Goal: Browse casually: Explore the website without a specific task or goal

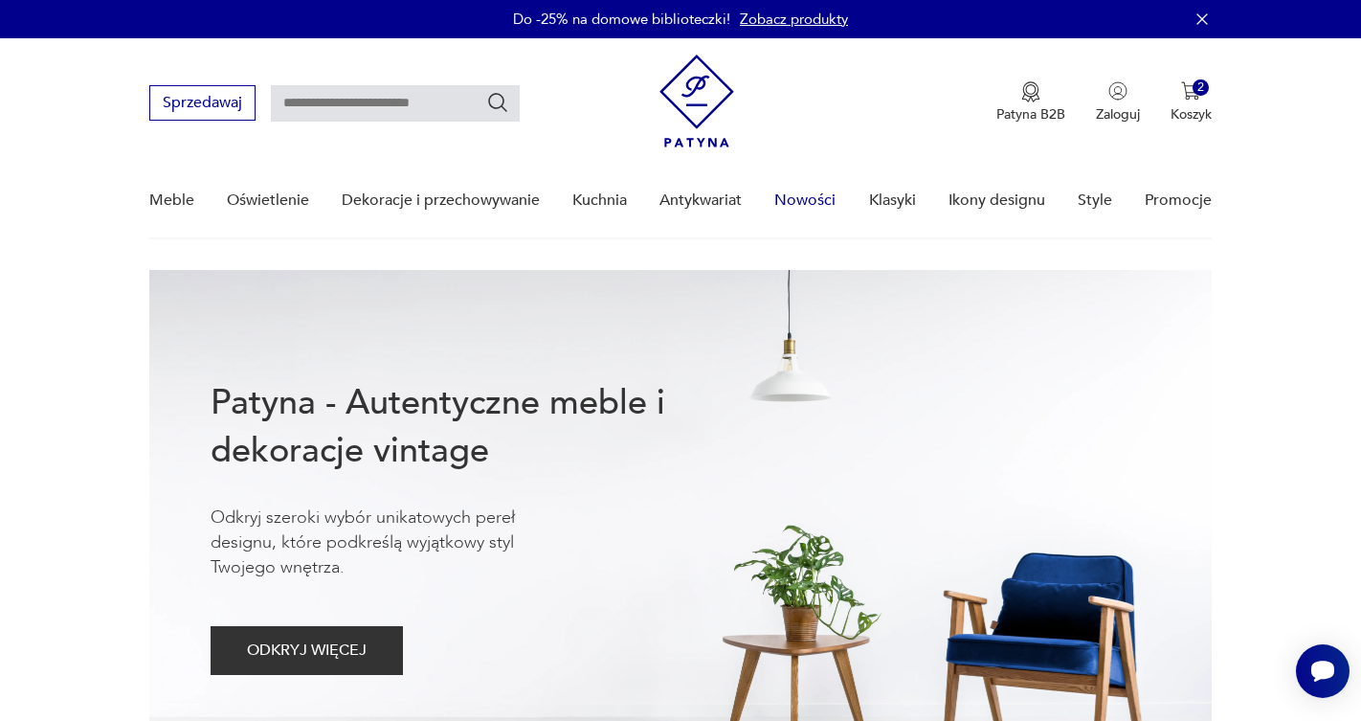
click at [805, 196] on link "Nowości" at bounding box center [804, 201] width 61 height 74
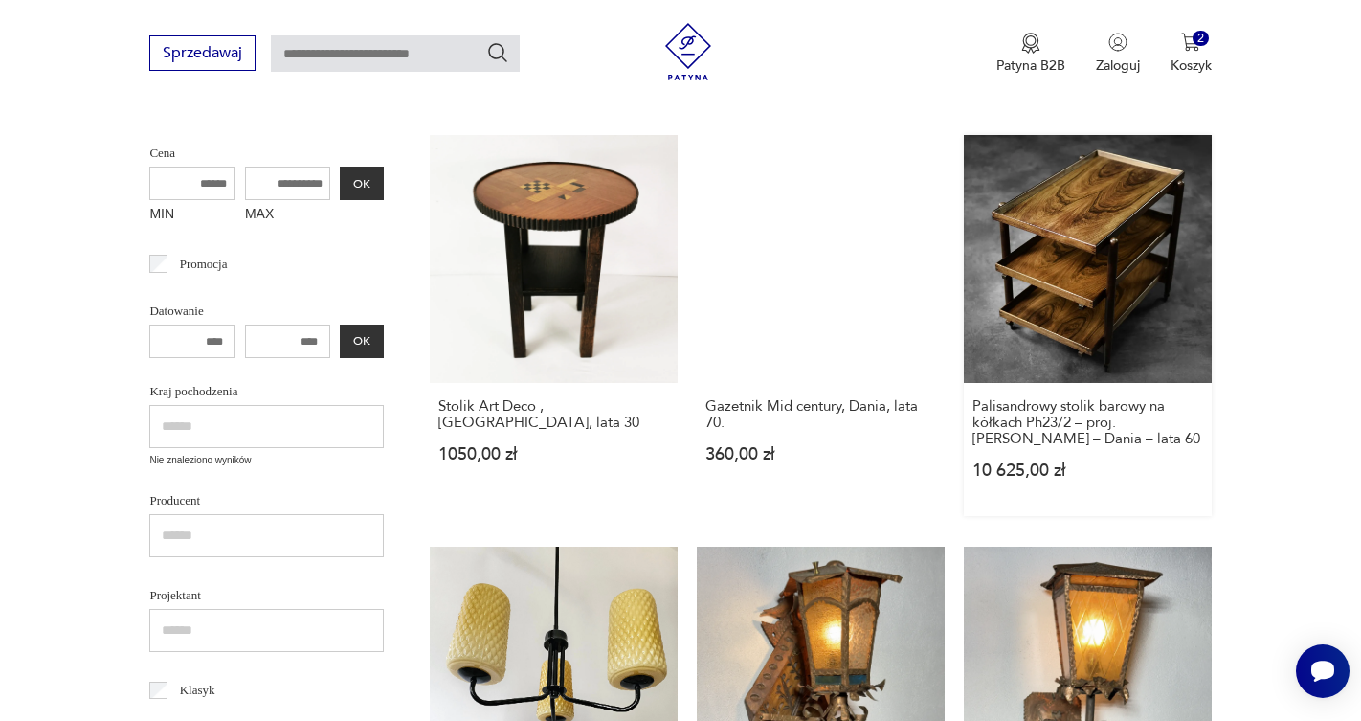
scroll to position [464, 0]
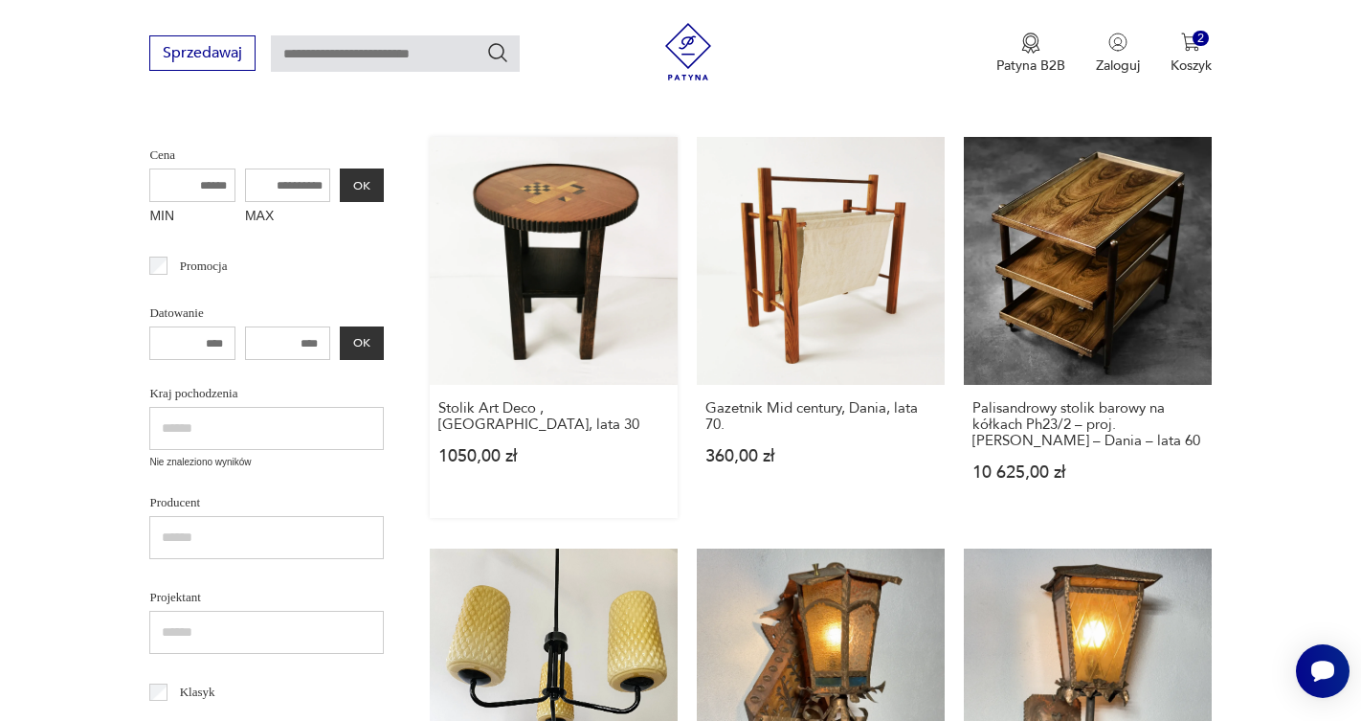
click at [503, 211] on link "Stolik Art Deco , [DEMOGRAPHIC_DATA], lata 30 1050,00 zł" at bounding box center [554, 327] width 248 height 381
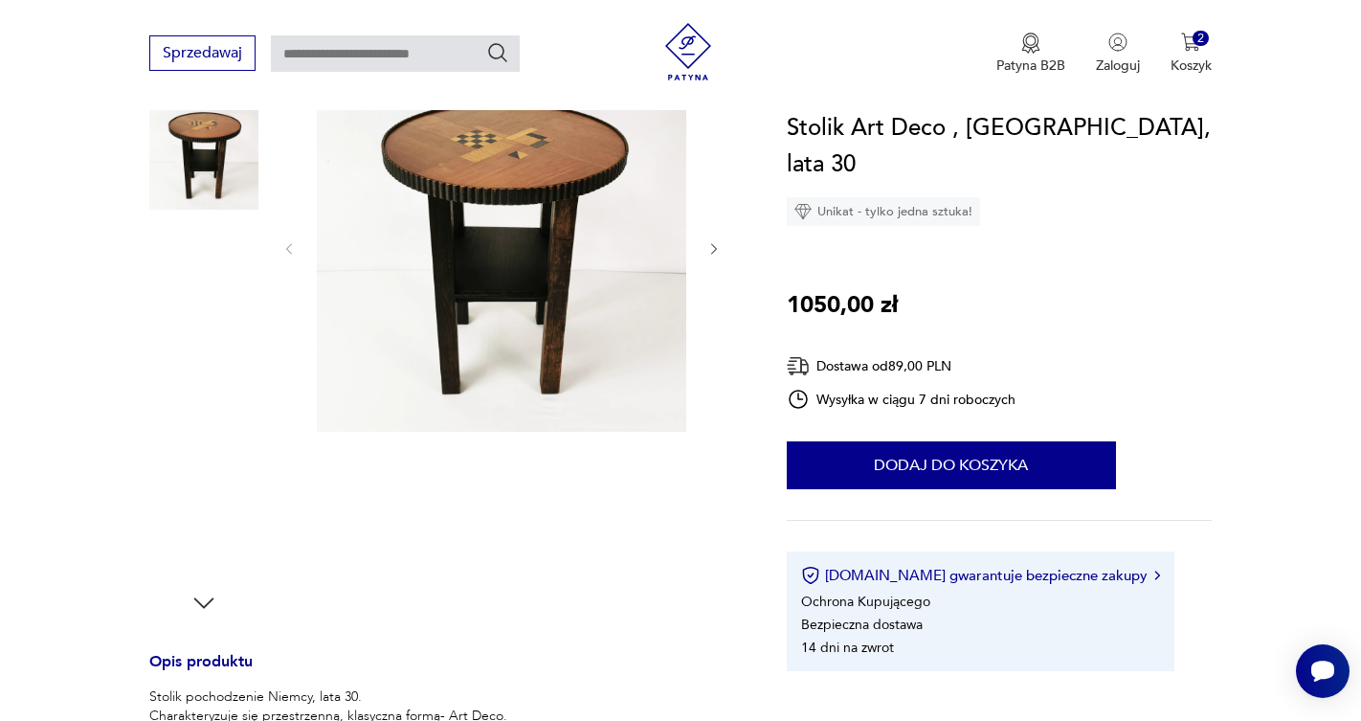
scroll to position [251, 0]
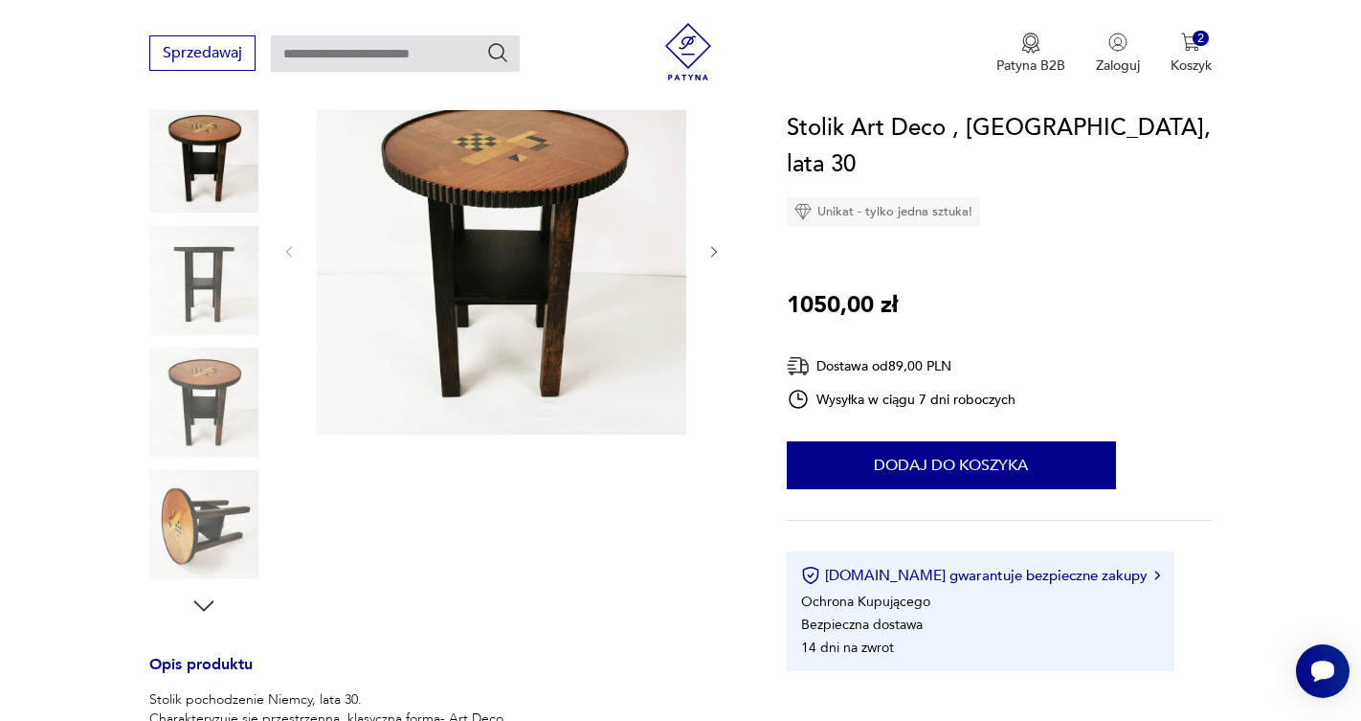
click at [491, 195] on img at bounding box center [501, 249] width 369 height 369
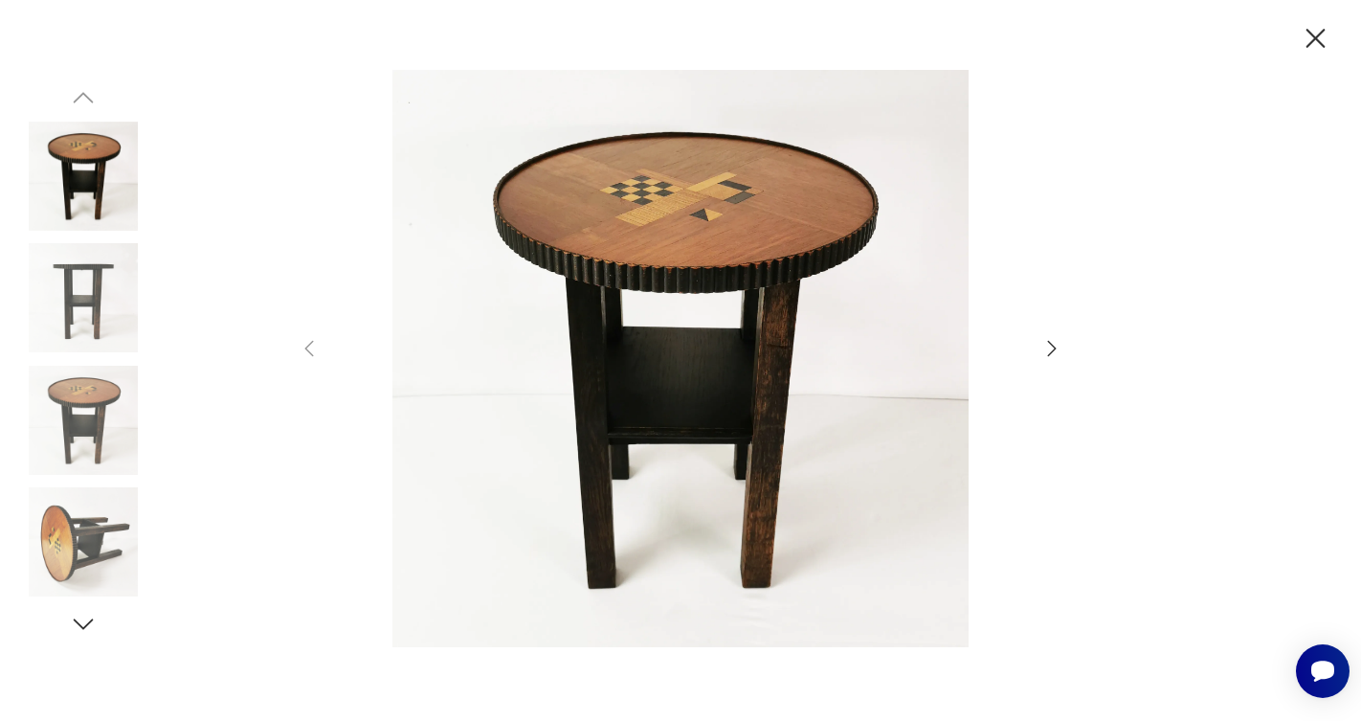
click at [1047, 352] on icon "button" at bounding box center [1051, 348] width 23 height 23
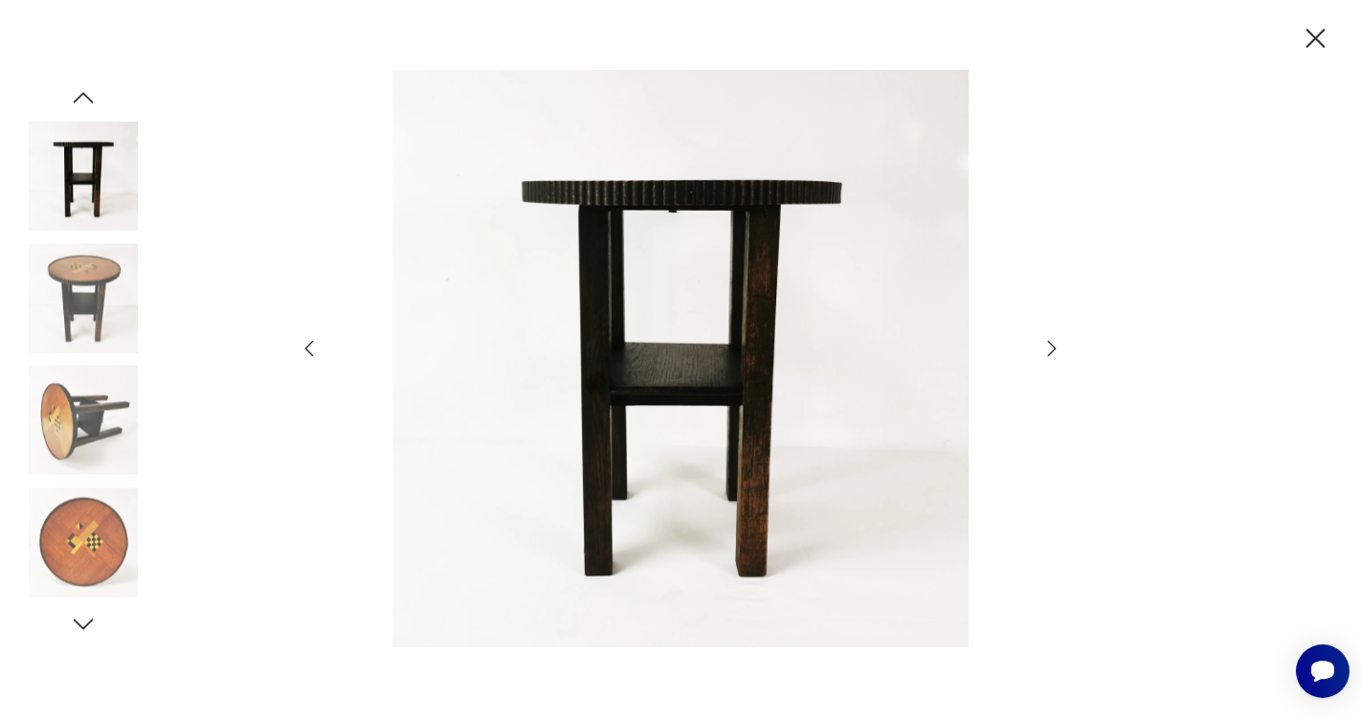
click at [1047, 352] on icon "button" at bounding box center [1051, 348] width 23 height 23
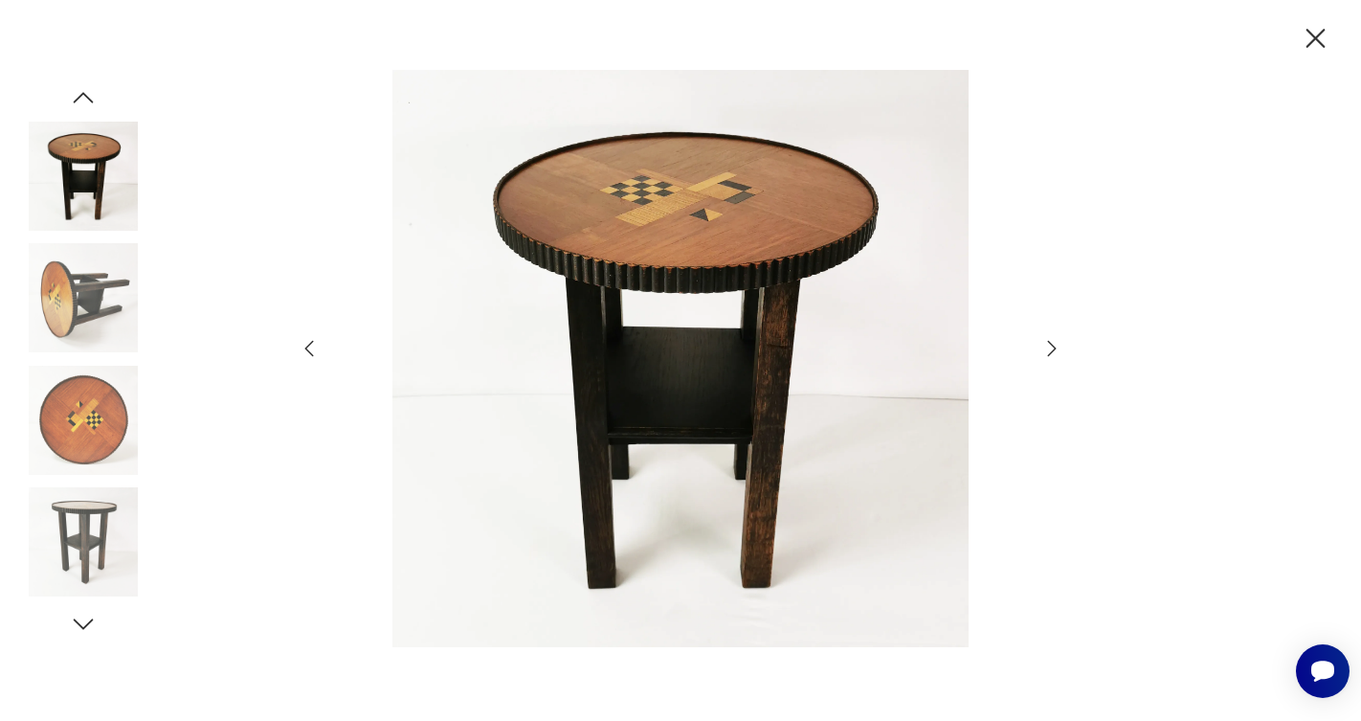
click at [1047, 352] on icon "button" at bounding box center [1051, 348] width 23 height 23
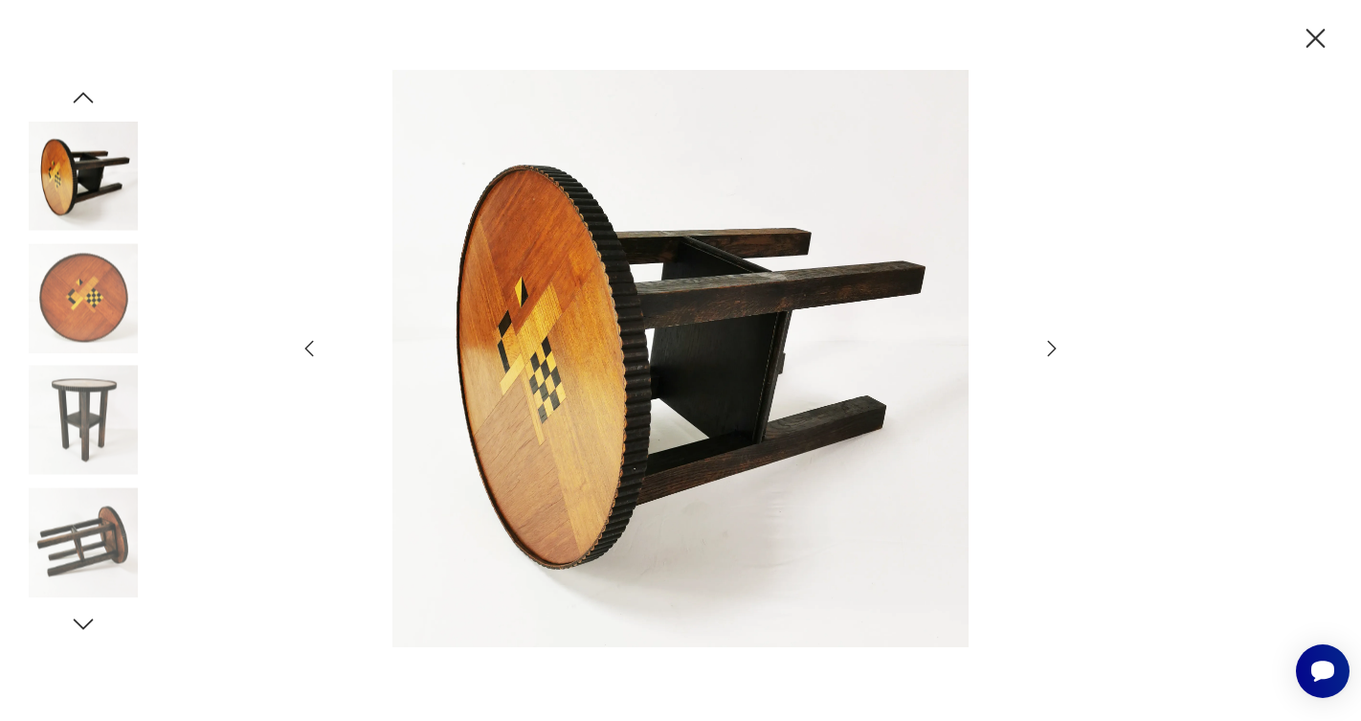
click at [1047, 352] on icon "button" at bounding box center [1051, 348] width 23 height 23
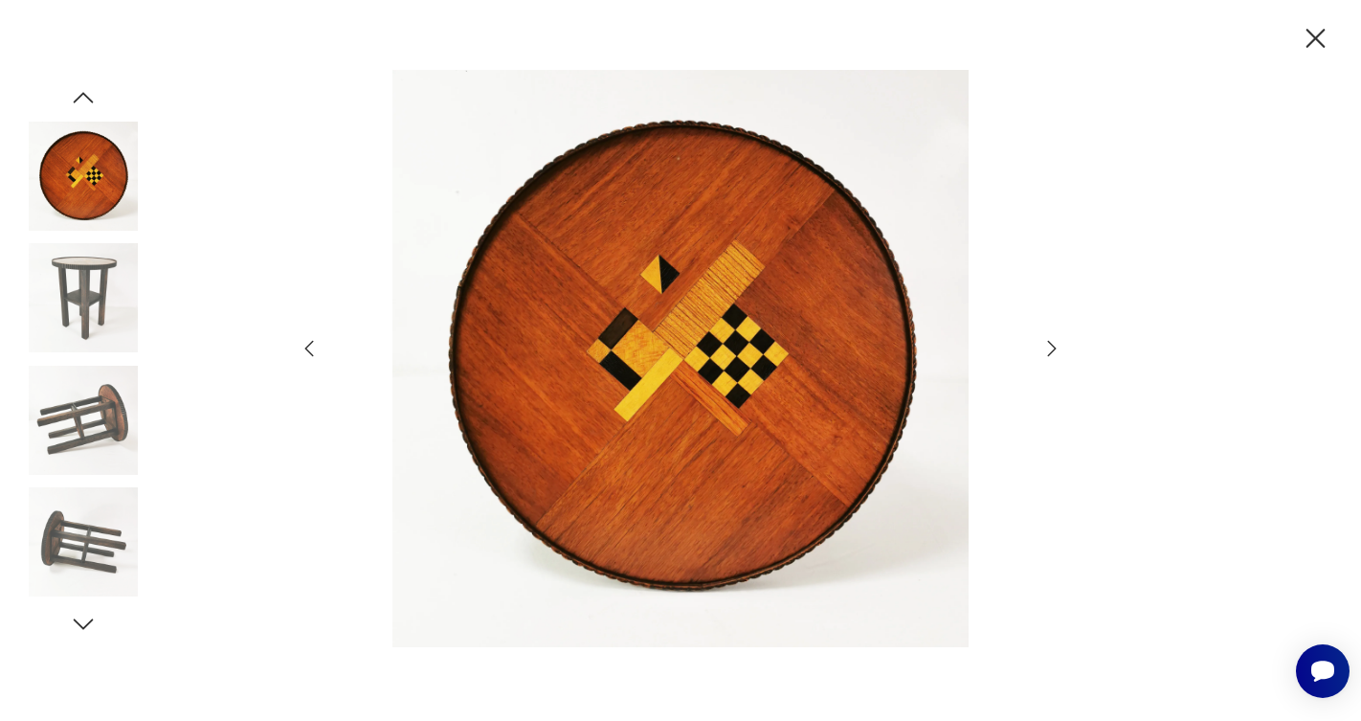
click at [1047, 352] on icon "button" at bounding box center [1051, 348] width 23 height 23
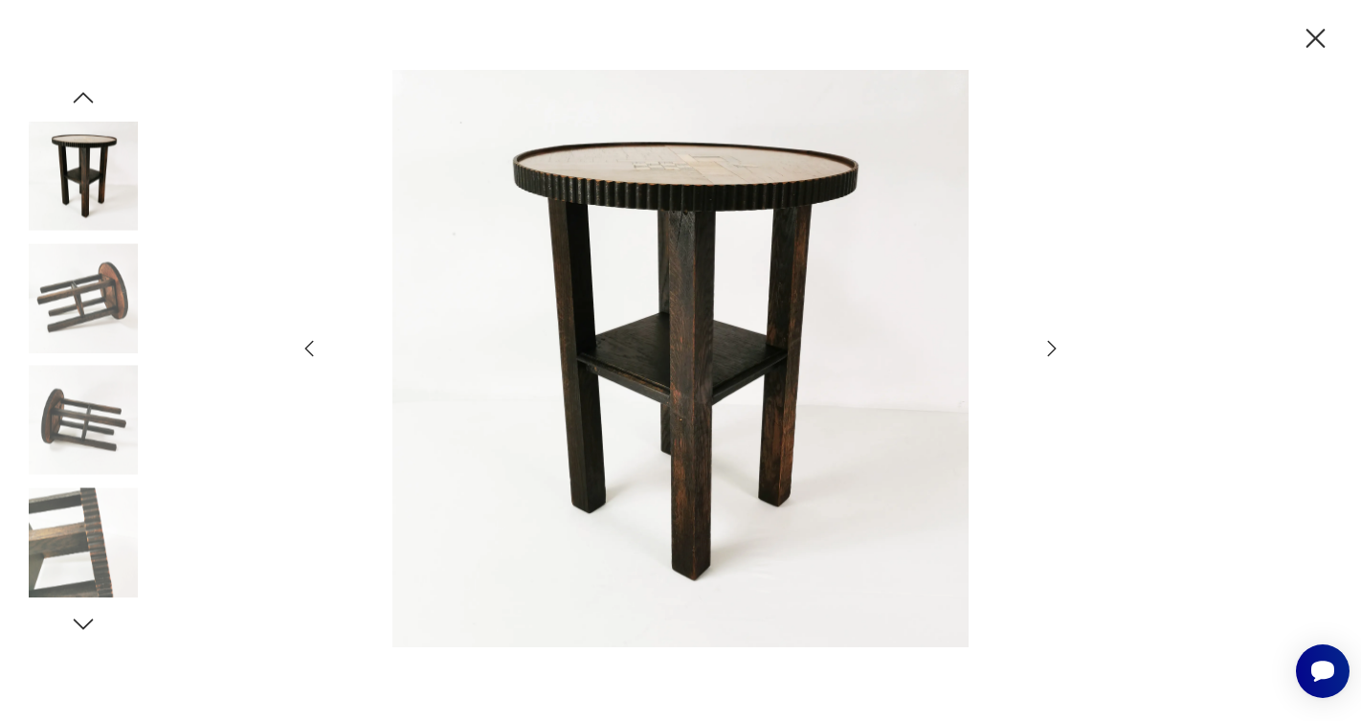
click at [1047, 352] on icon "button" at bounding box center [1051, 348] width 23 height 23
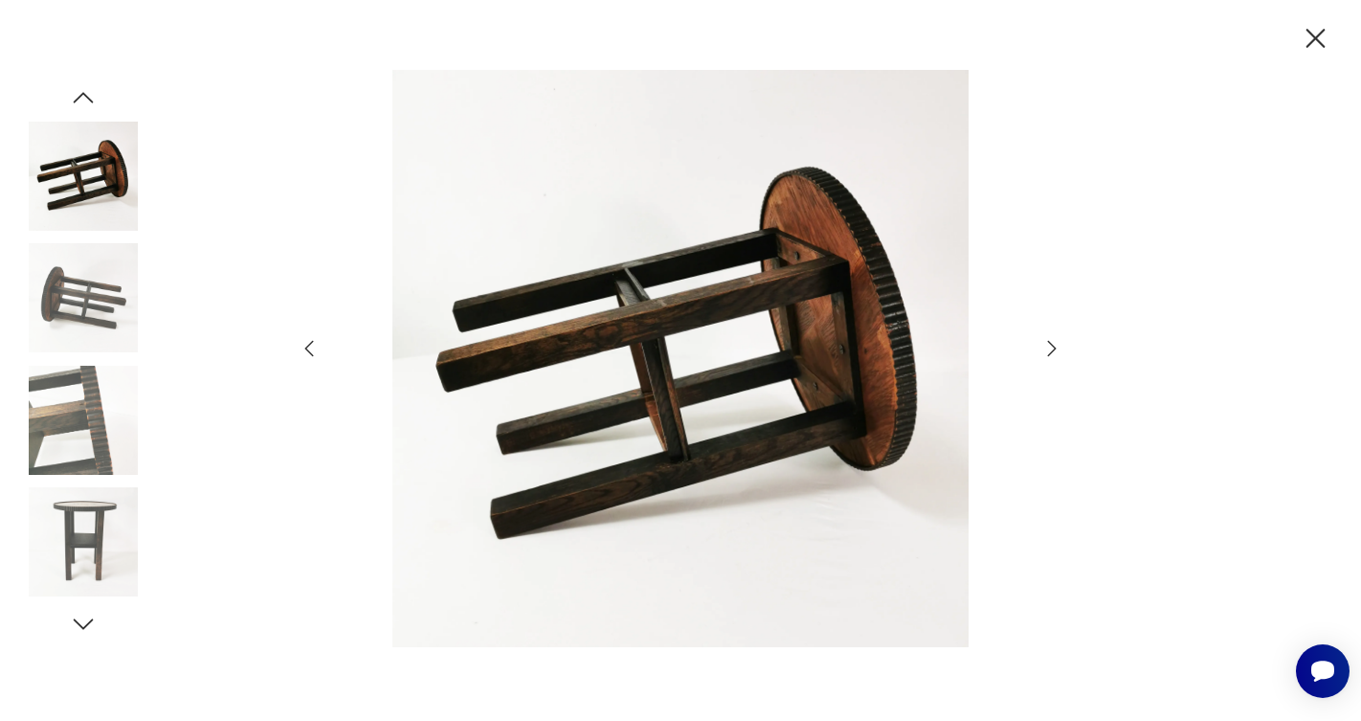
click at [1309, 40] on icon "button" at bounding box center [1315, 38] width 33 height 33
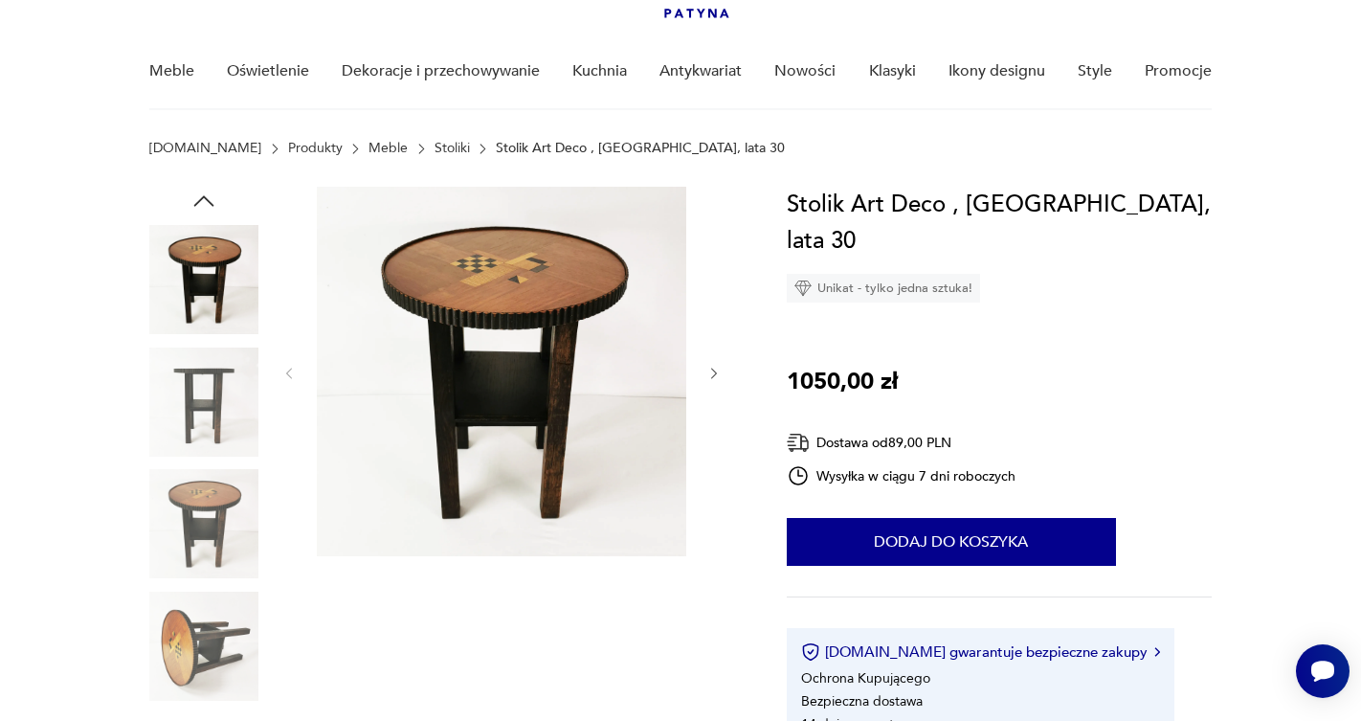
scroll to position [117, 0]
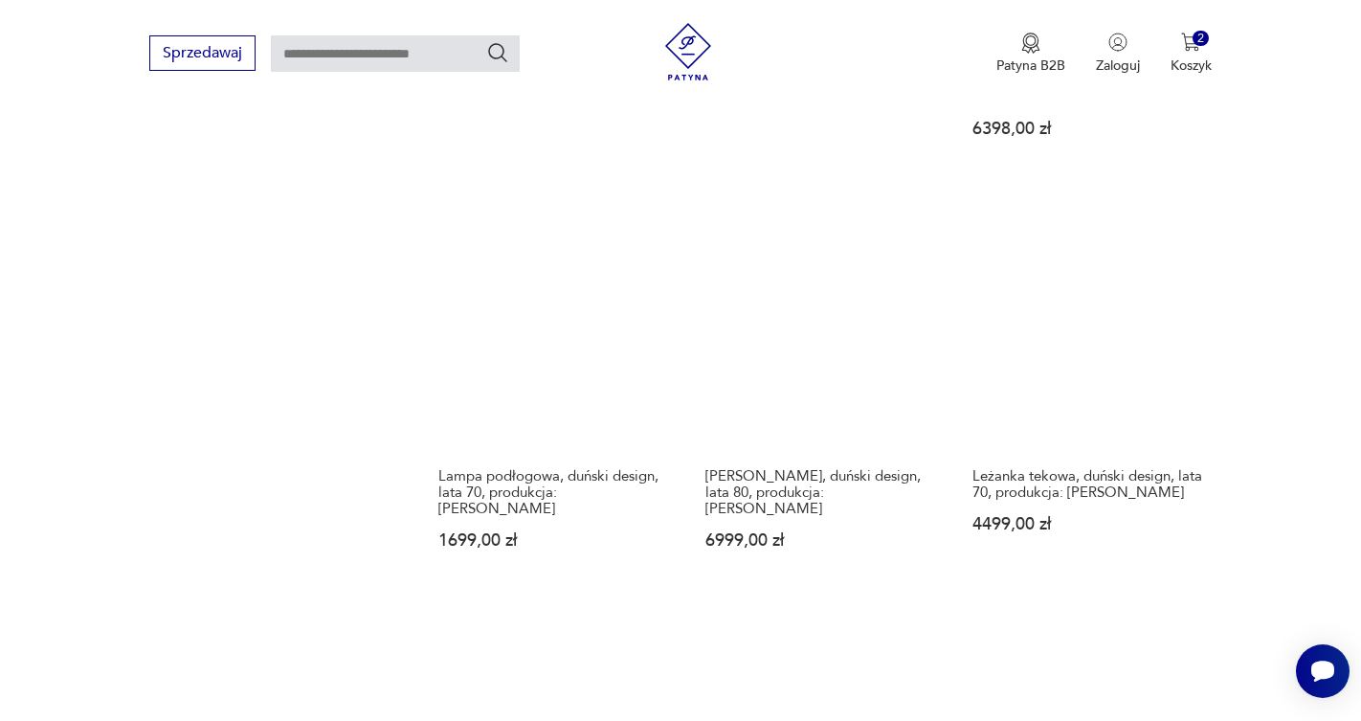
scroll to position [1680, 0]
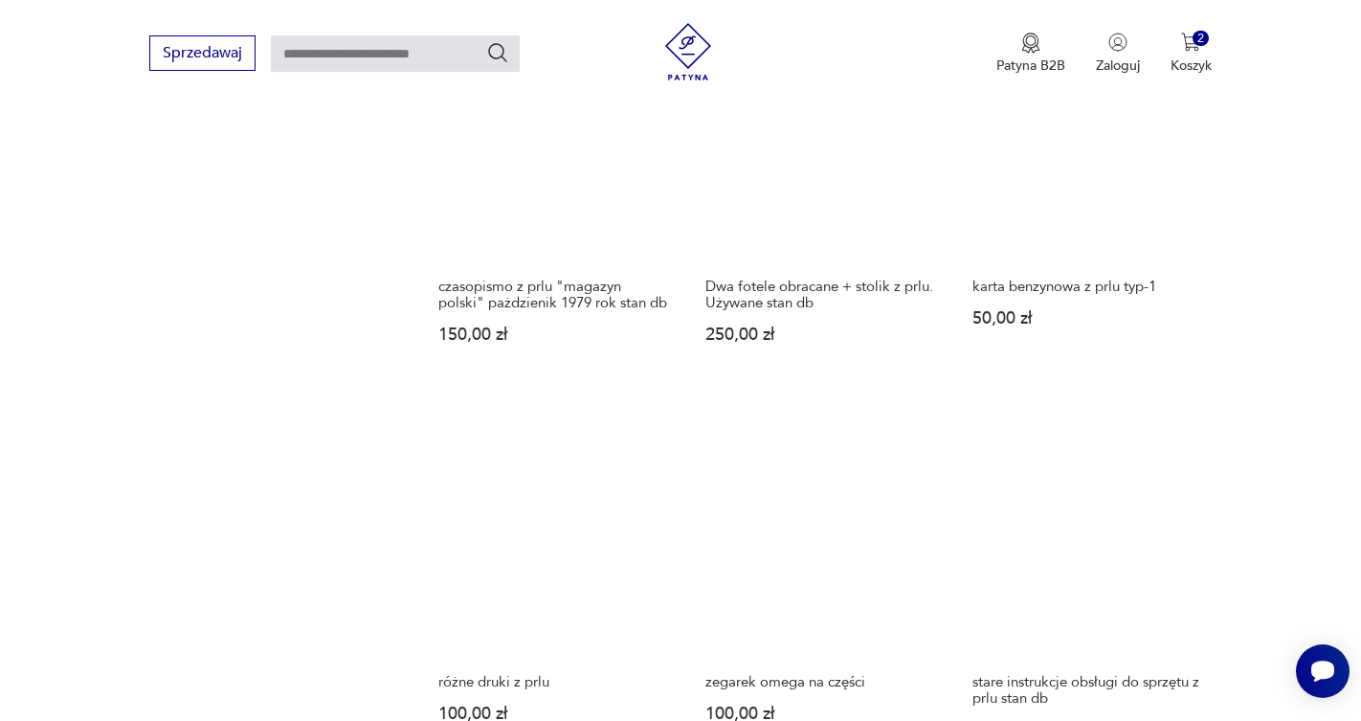
scroll to position [1483, 0]
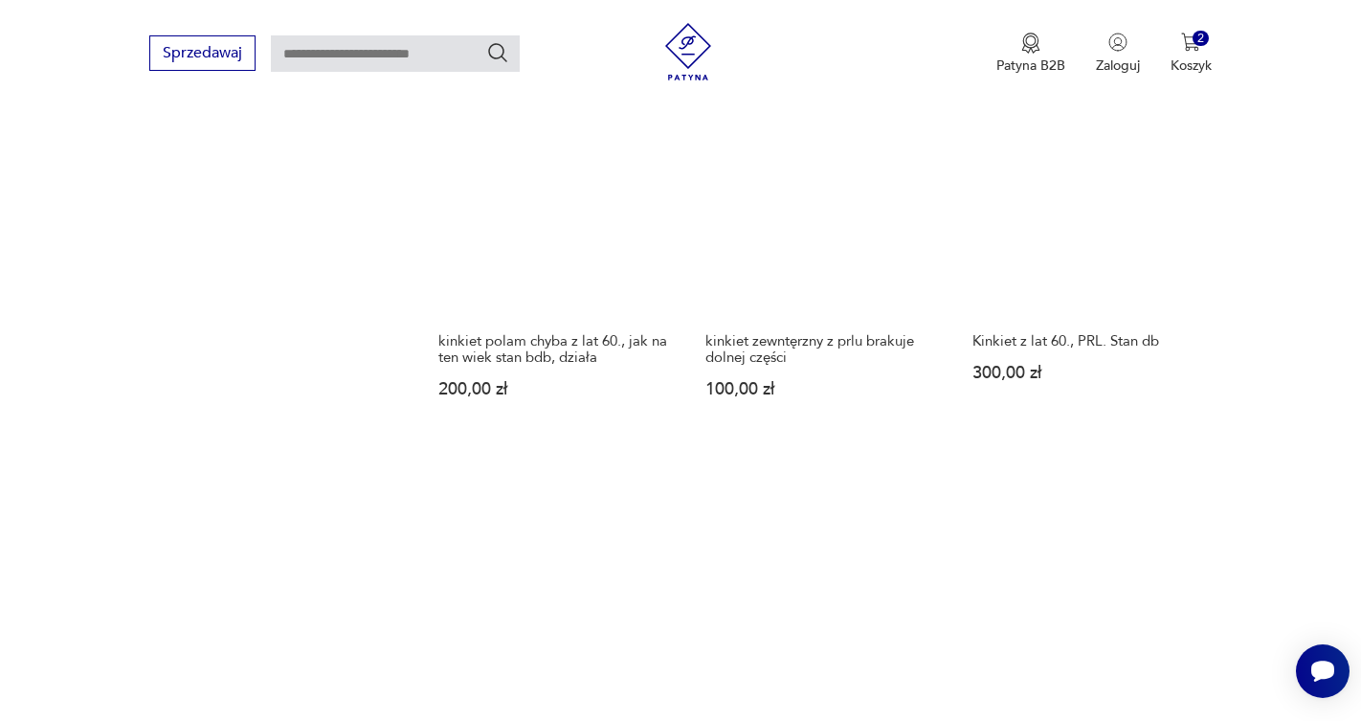
scroll to position [1503, 0]
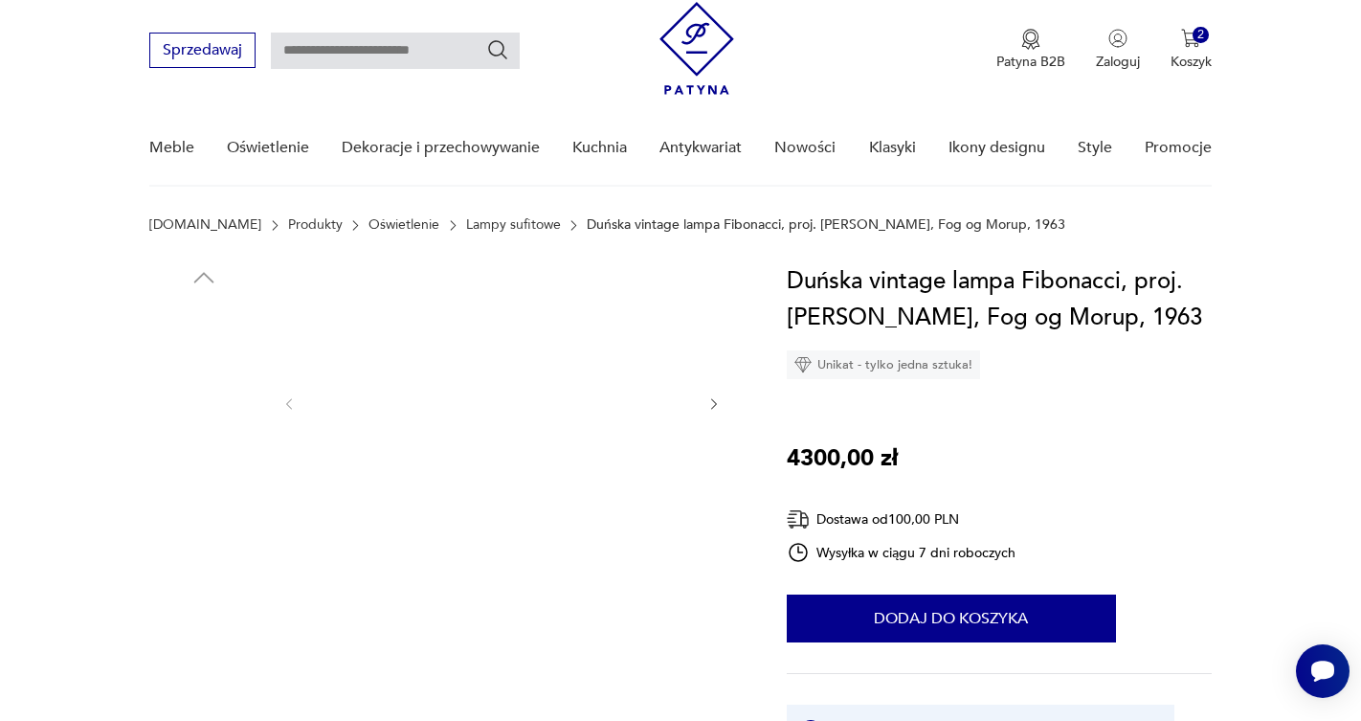
scroll to position [164, 0]
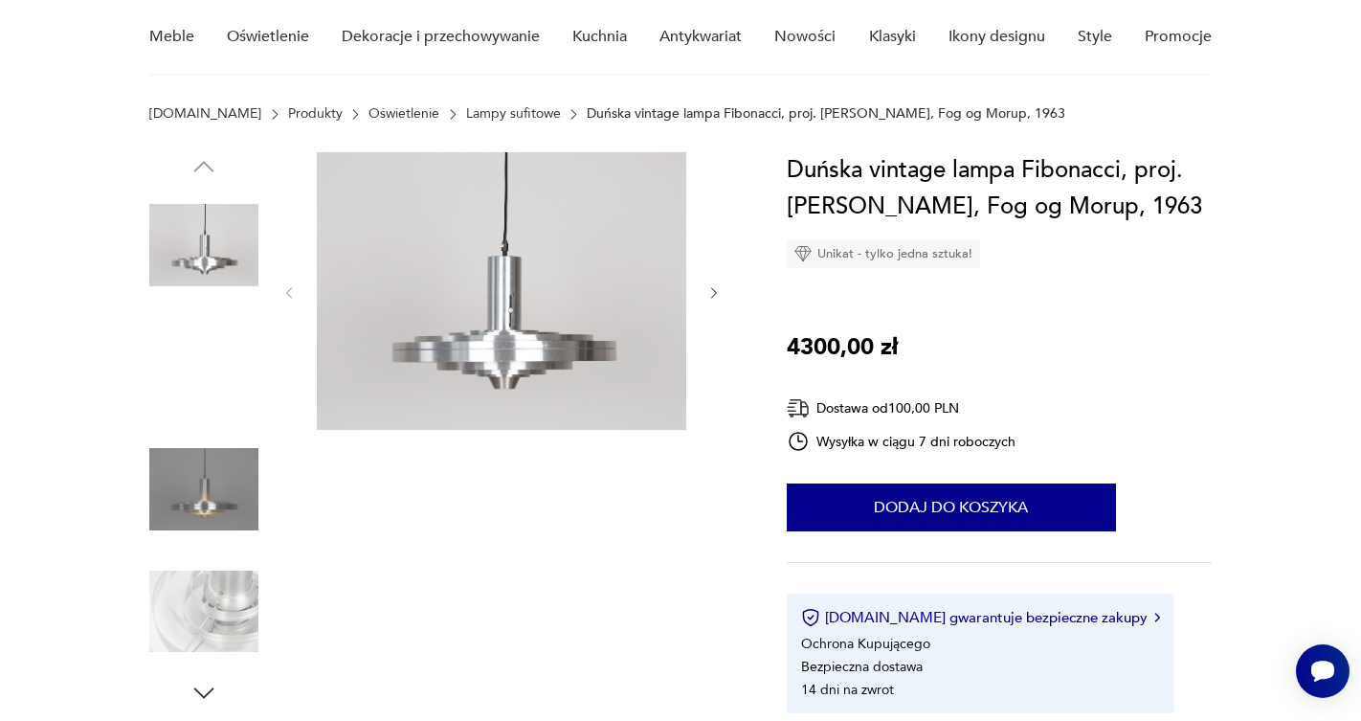
click at [533, 299] on img at bounding box center [501, 291] width 369 height 278
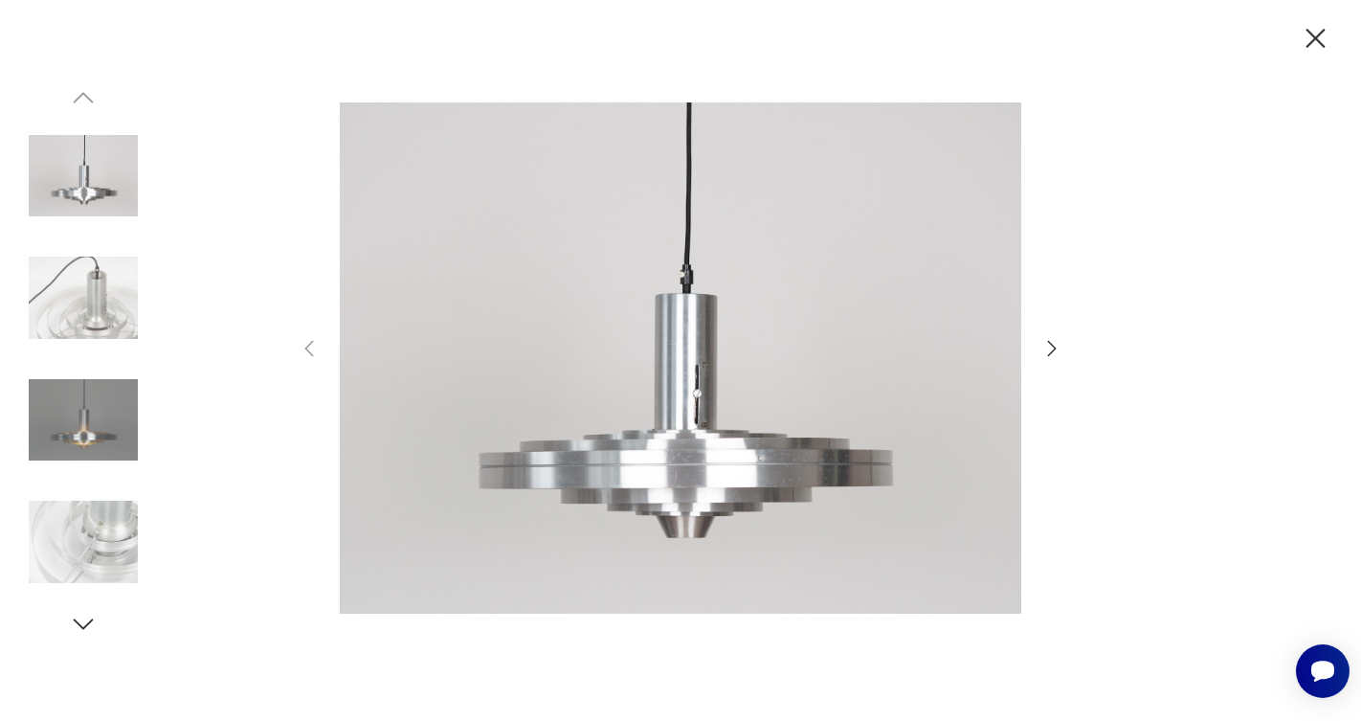
click at [1048, 345] on icon "button" at bounding box center [1051, 348] width 23 height 23
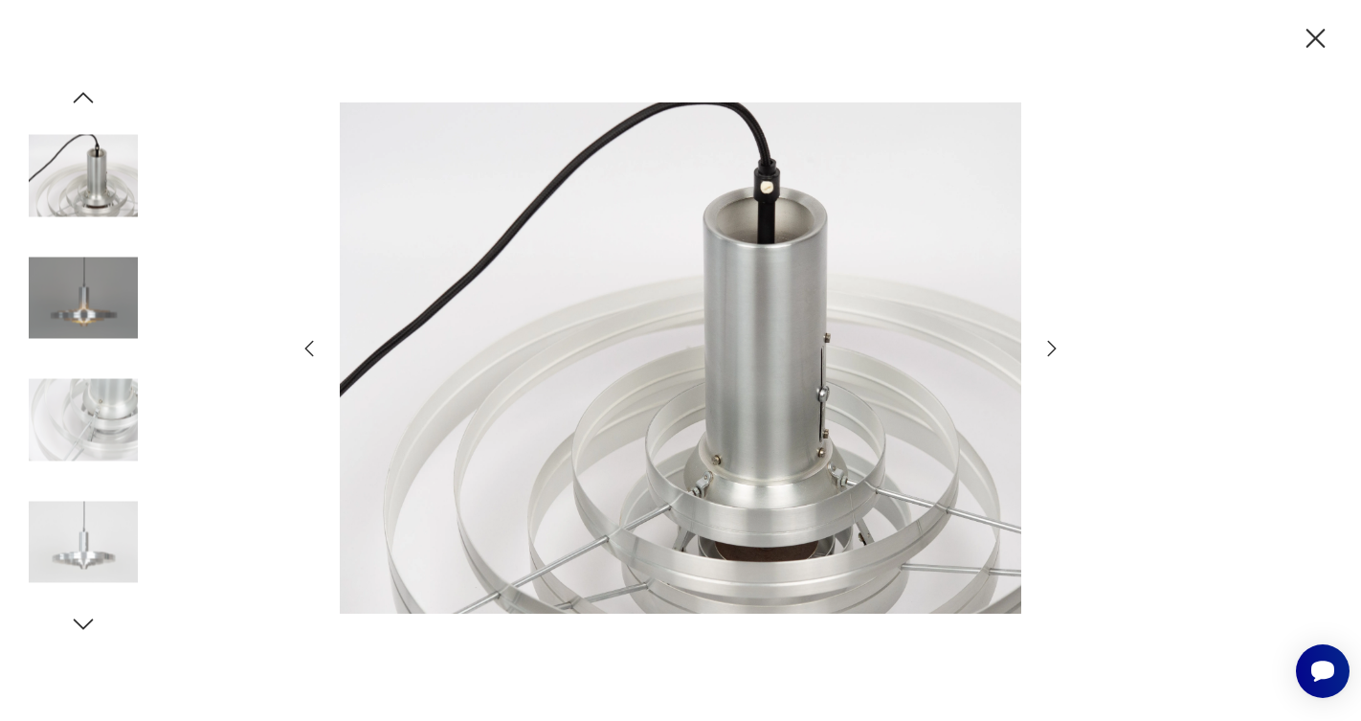
click at [1048, 345] on icon "button" at bounding box center [1051, 348] width 23 height 23
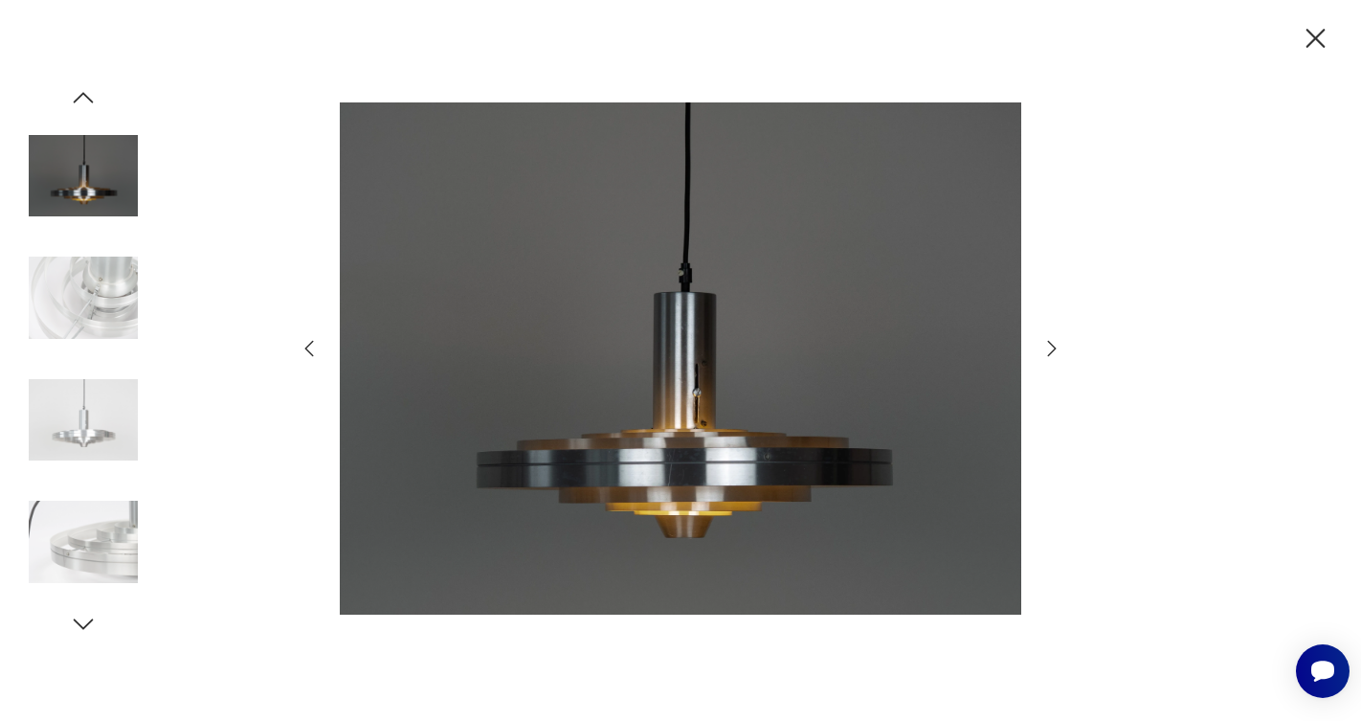
click at [1048, 345] on icon "button" at bounding box center [1051, 348] width 23 height 23
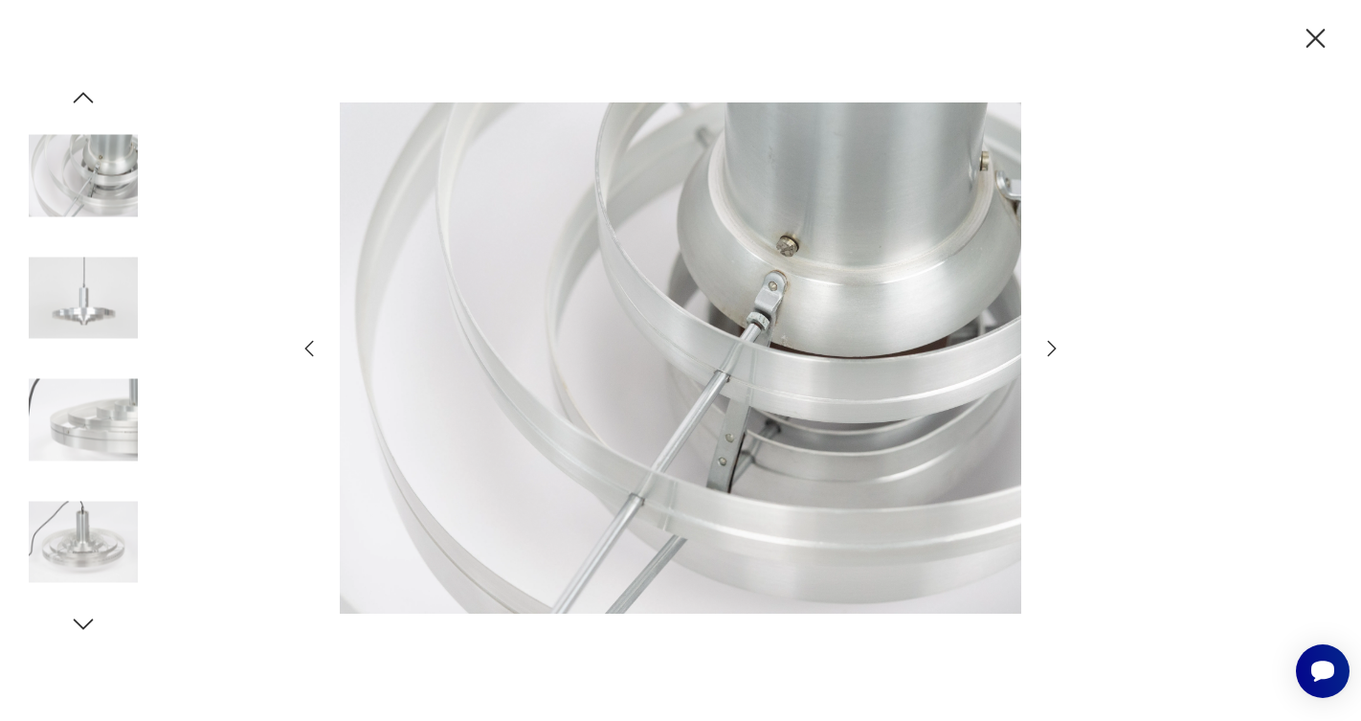
click at [1048, 345] on icon "button" at bounding box center [1051, 348] width 23 height 23
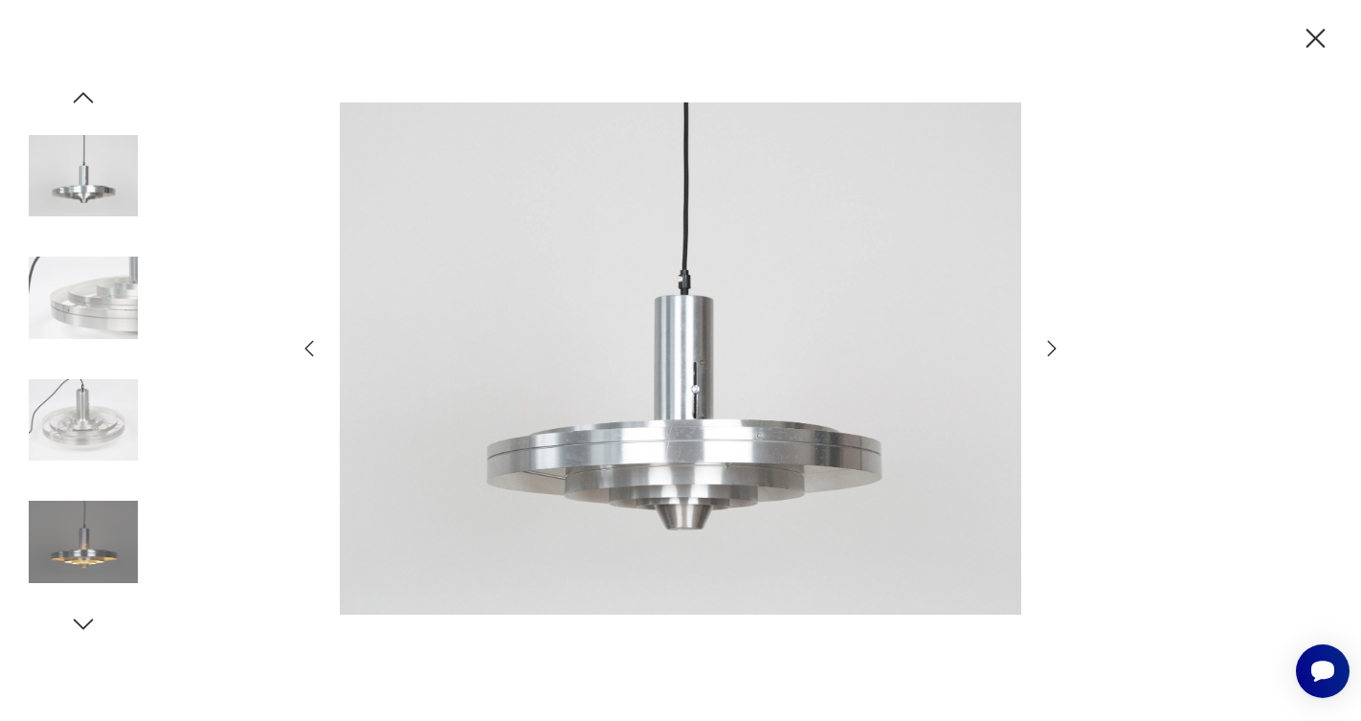
click at [1048, 345] on icon "button" at bounding box center [1051, 348] width 23 height 23
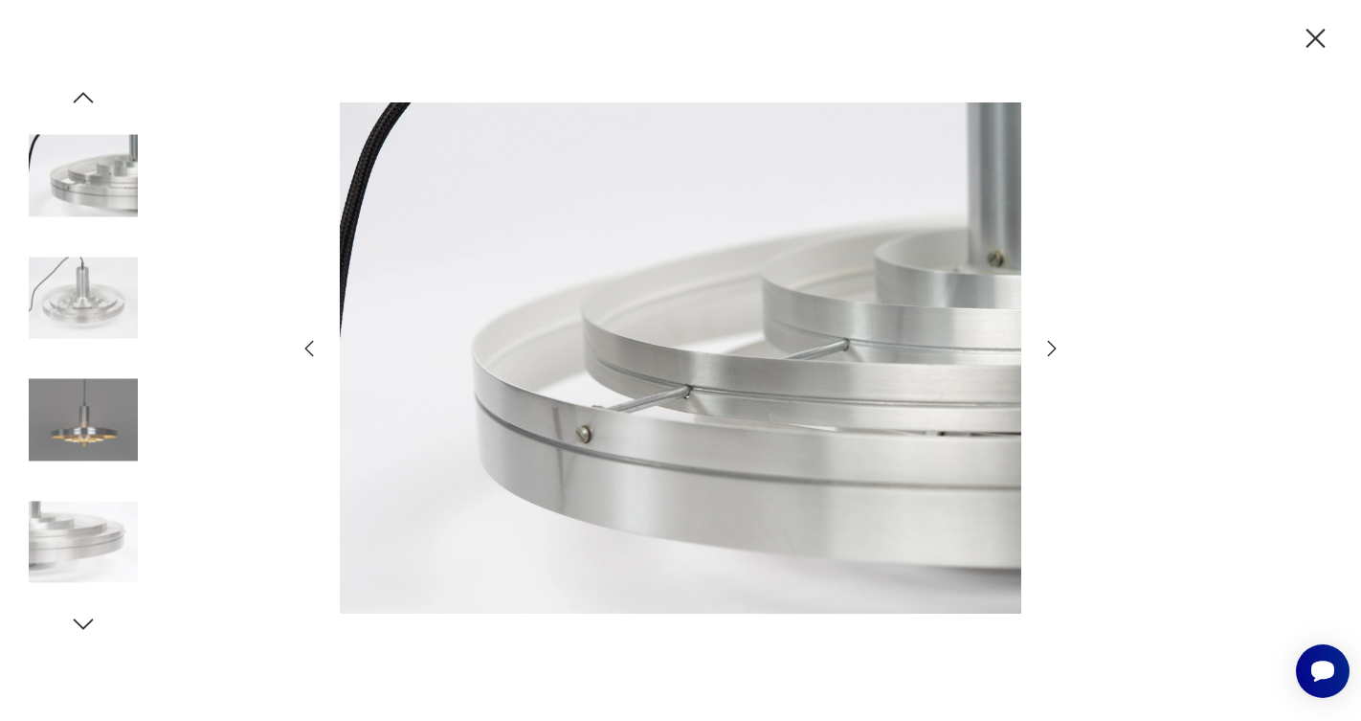
click at [1048, 345] on icon "button" at bounding box center [1051, 348] width 23 height 23
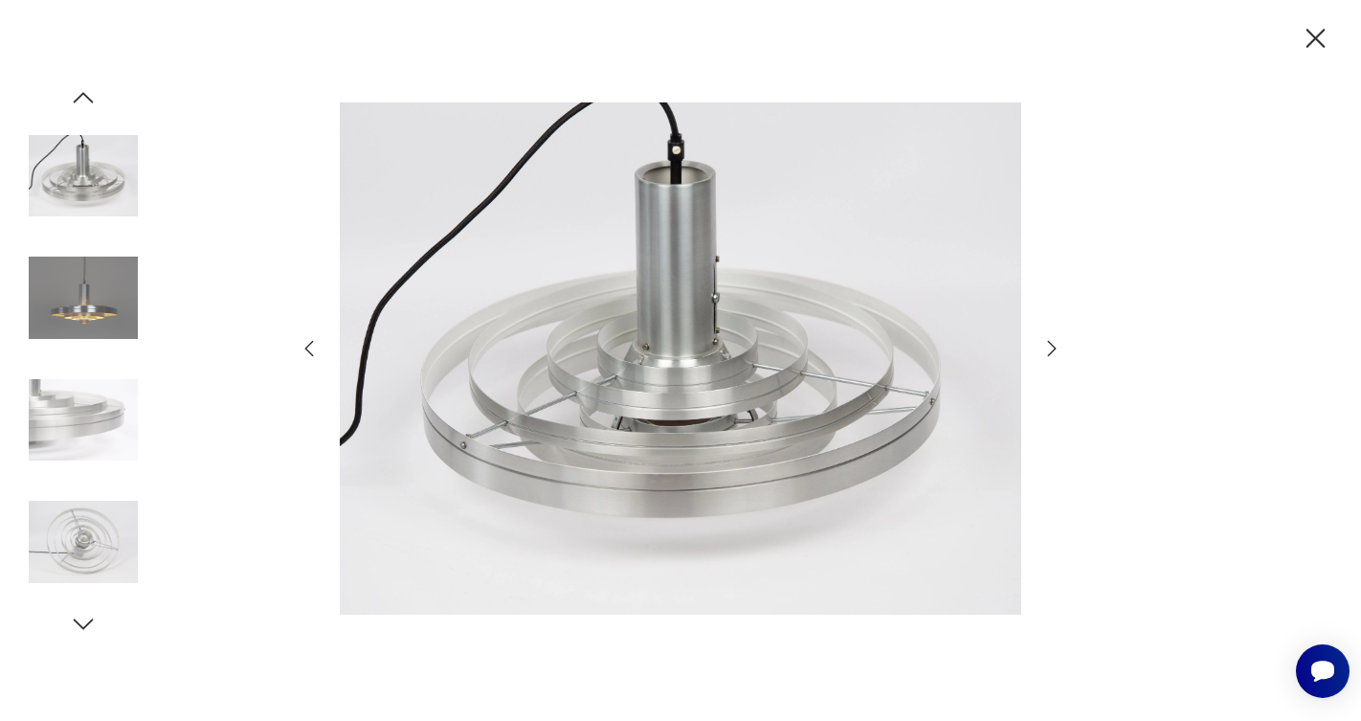
click at [1048, 345] on icon "button" at bounding box center [1051, 348] width 23 height 23
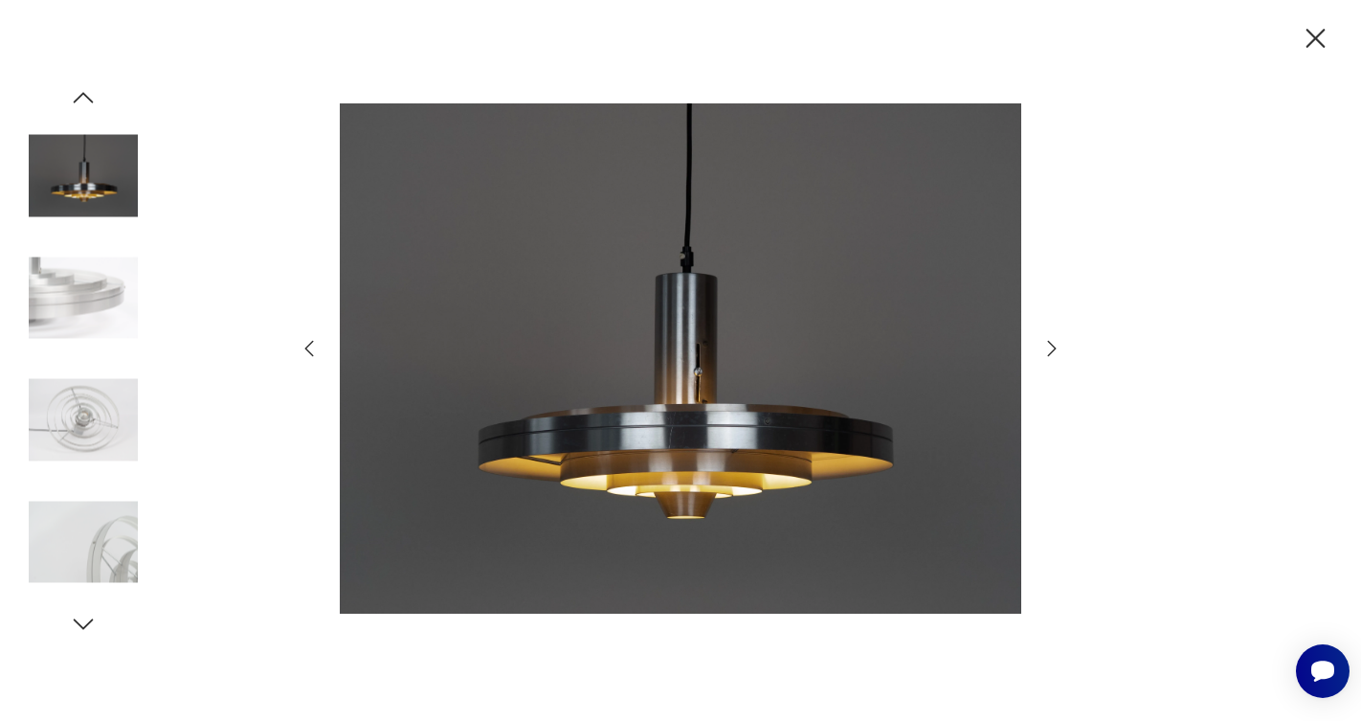
click at [1307, 39] on icon "button" at bounding box center [1315, 38] width 33 height 33
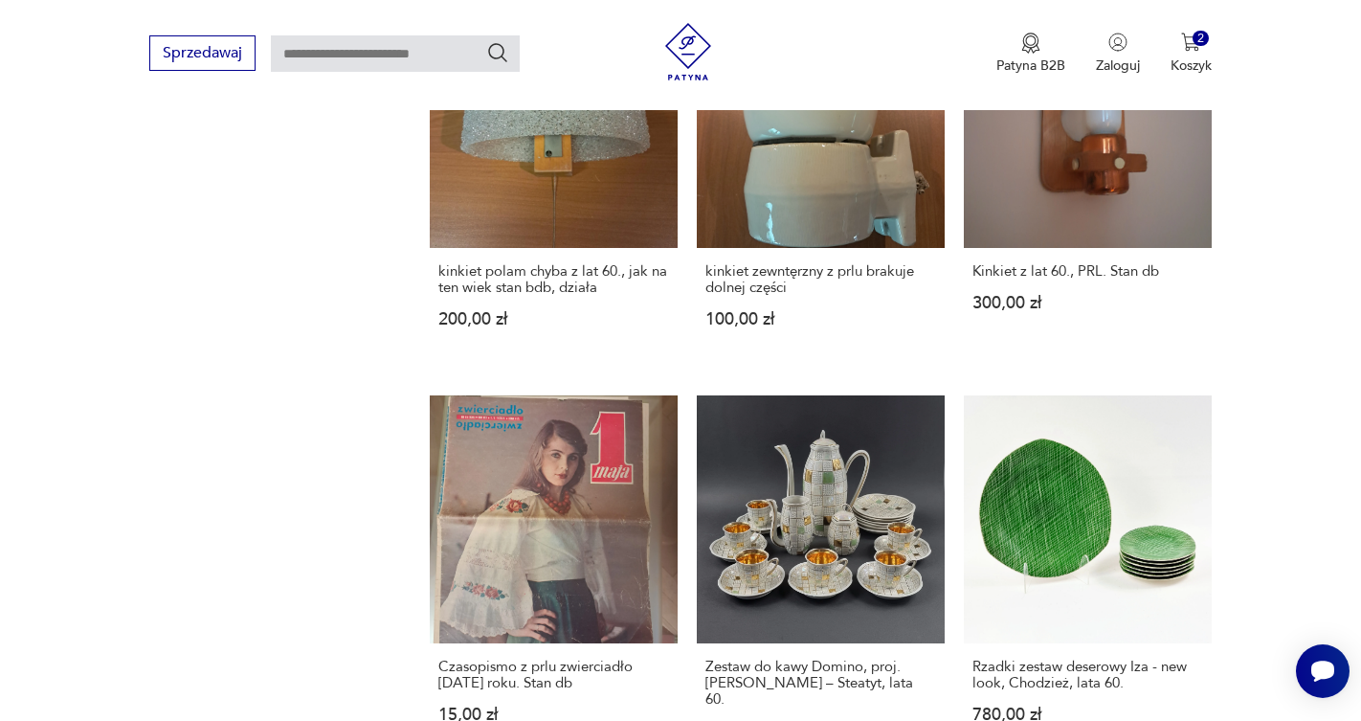
scroll to position [1626, 0]
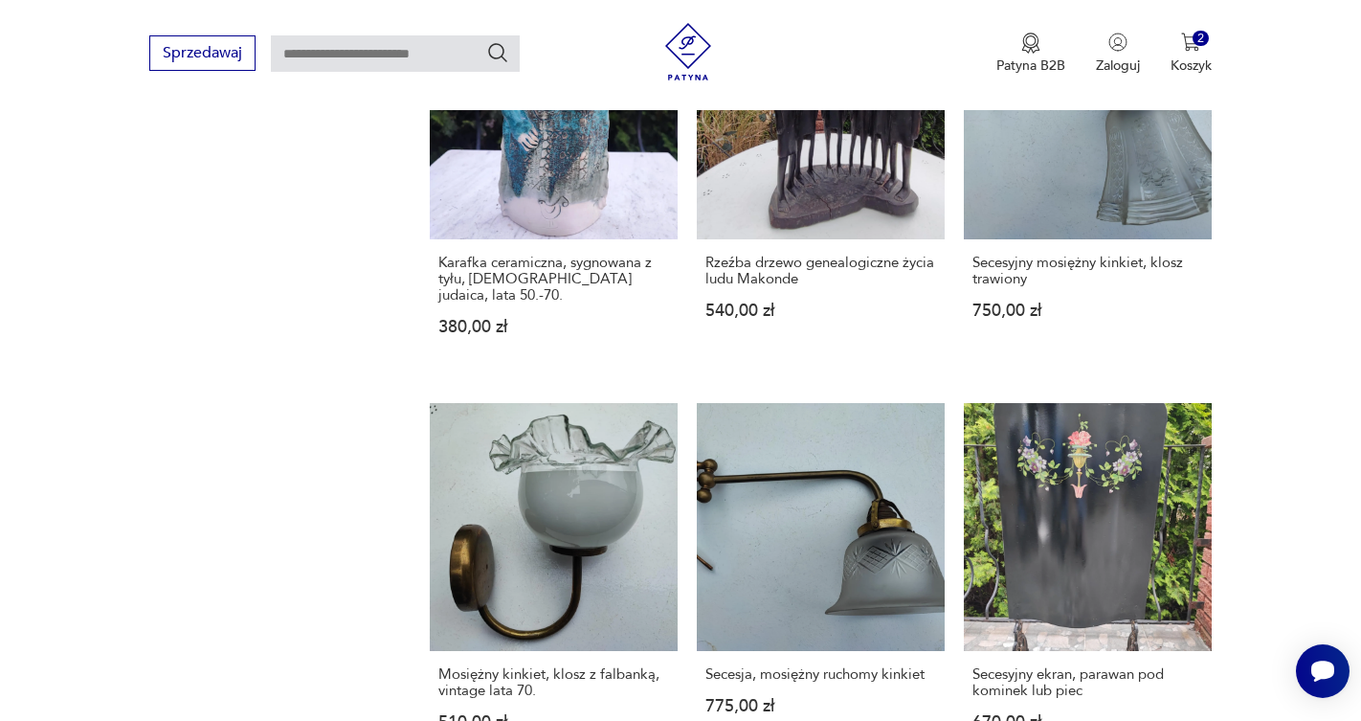
scroll to position [1587, 0]
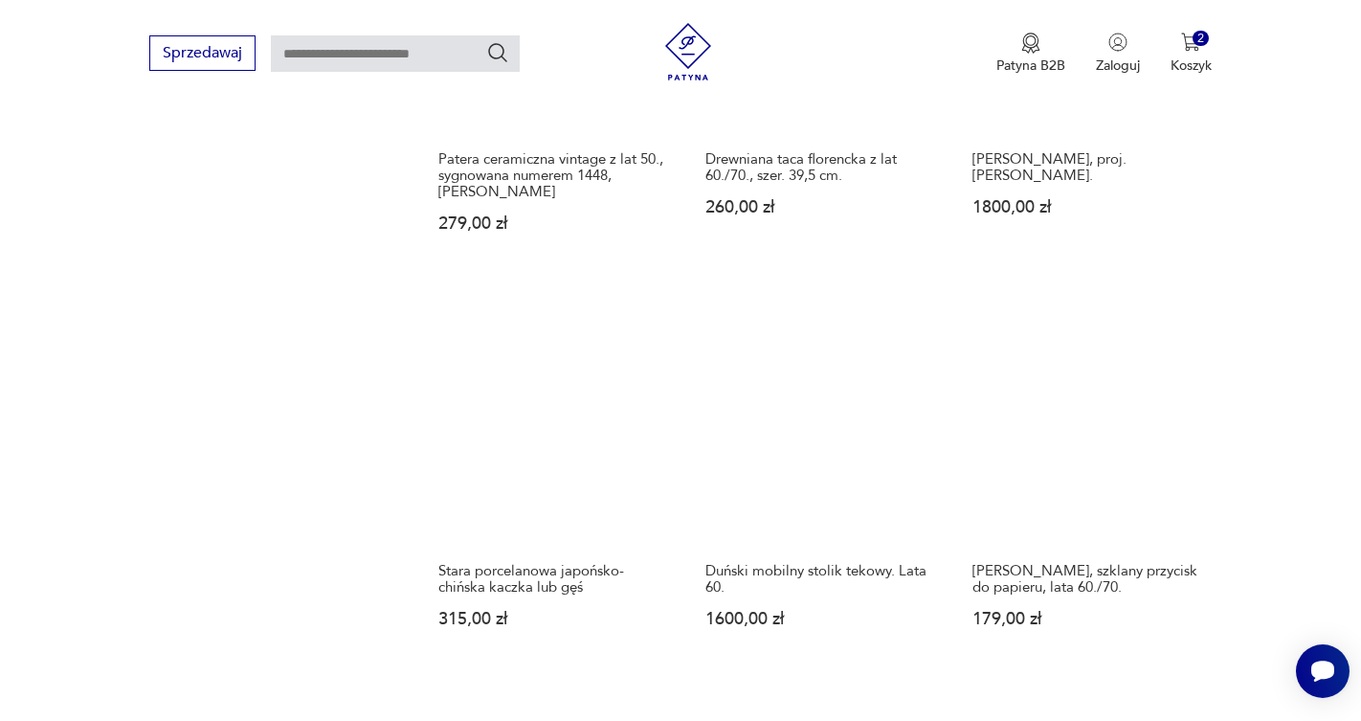
scroll to position [1544, 0]
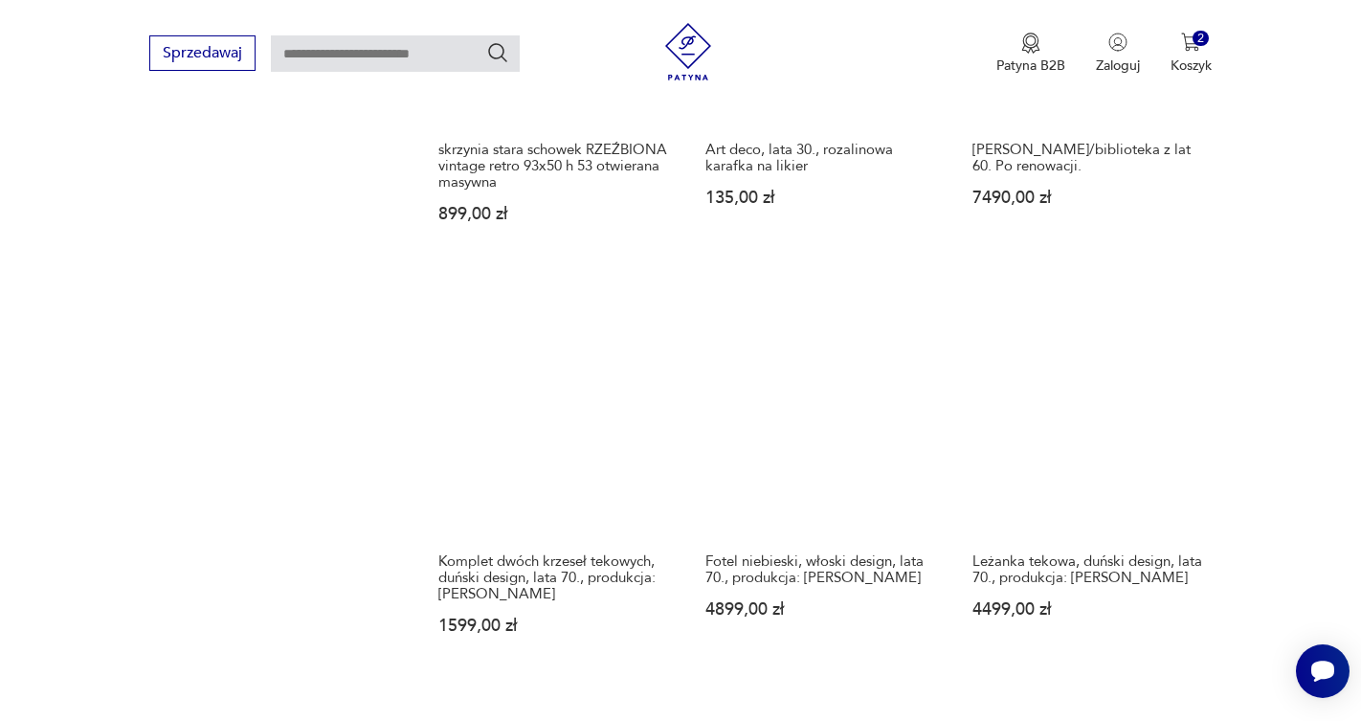
scroll to position [1552, 0]
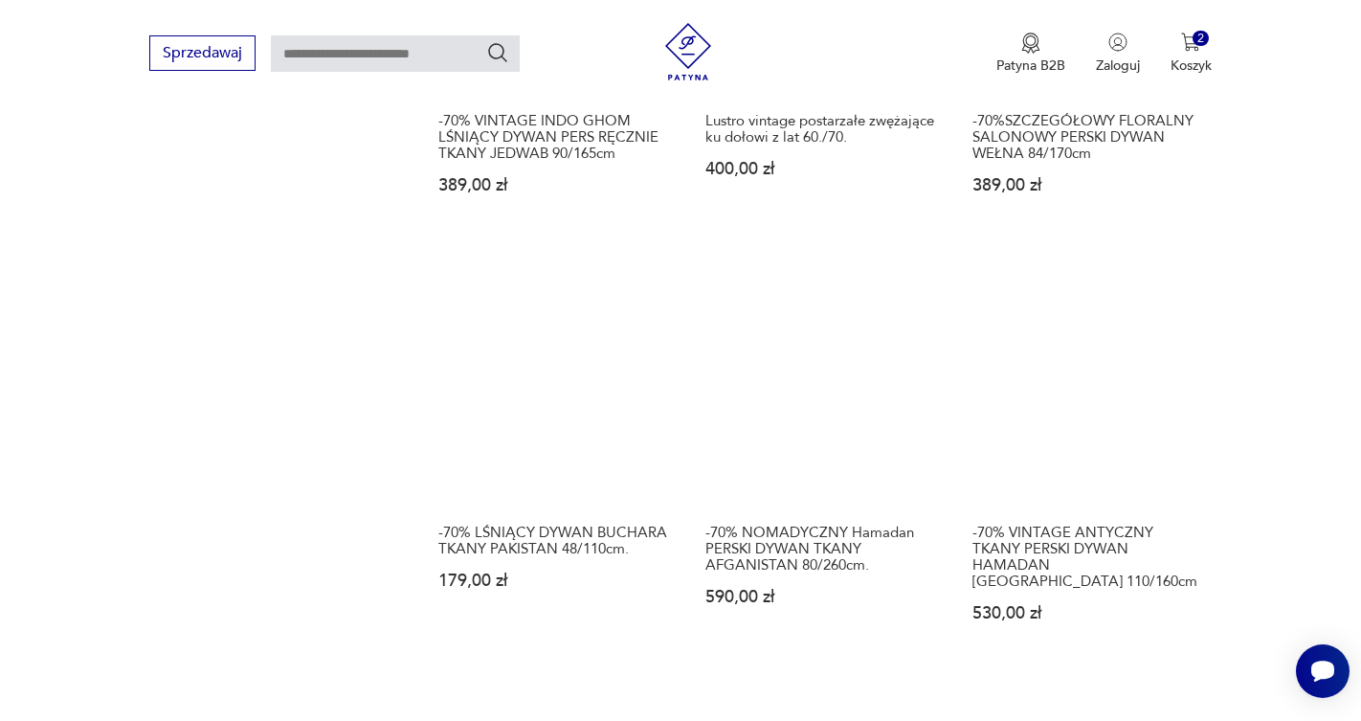
scroll to position [1581, 0]
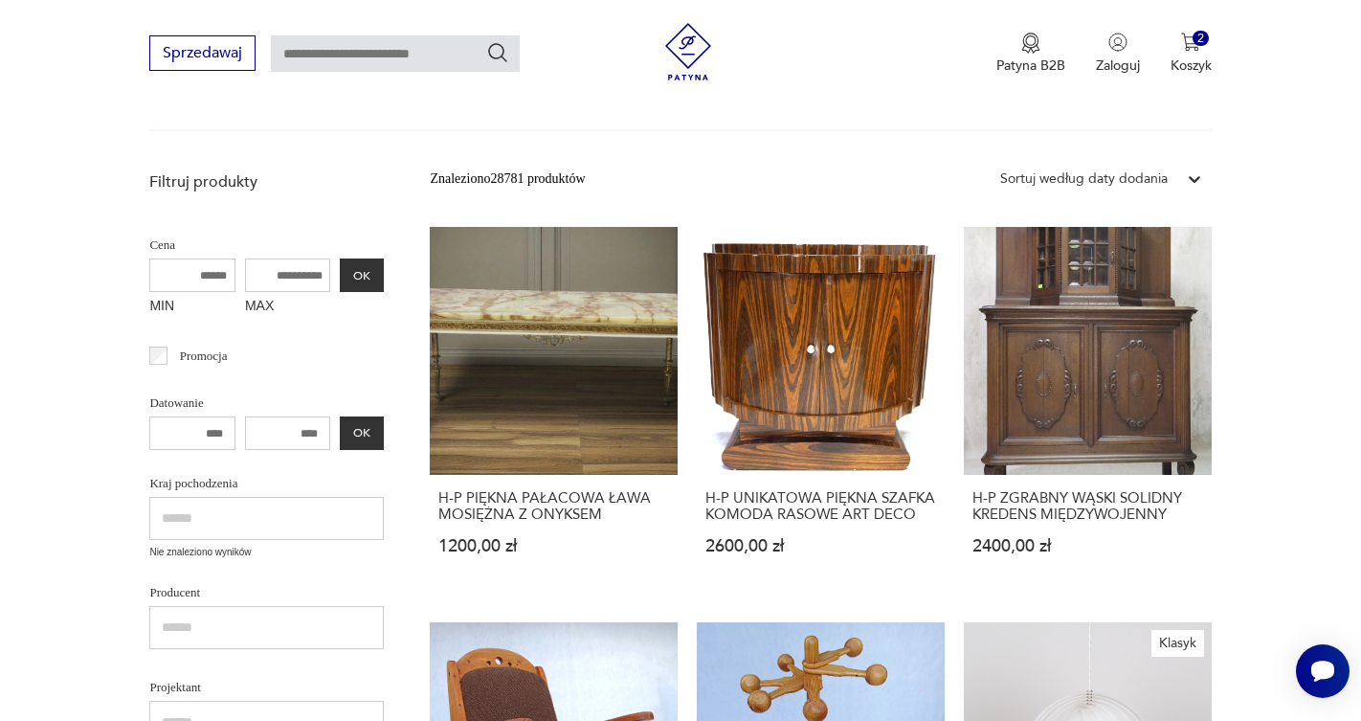
scroll to position [379, 0]
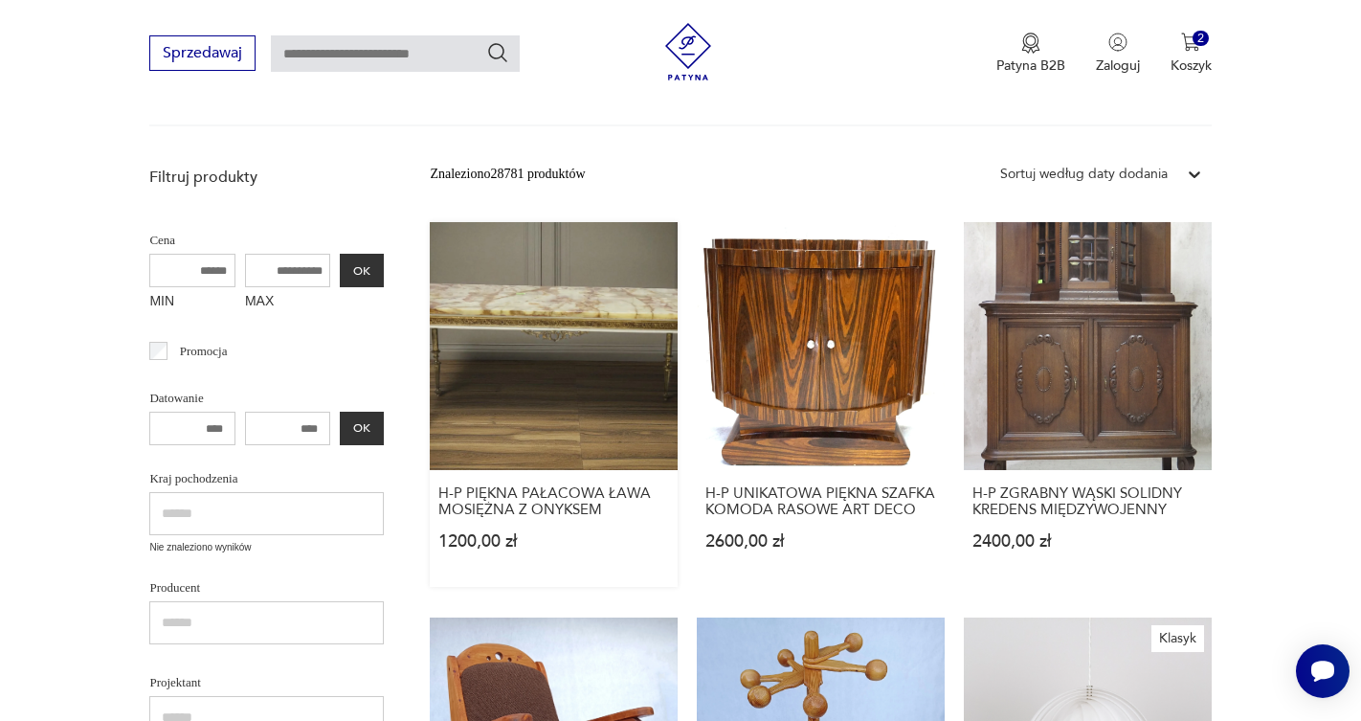
click at [465, 299] on link "H-P PIĘKNA PAŁACOWA ŁAWA MOSIĘŻNA Z ONYKSEM 1200,00 zł" at bounding box center [554, 404] width 248 height 365
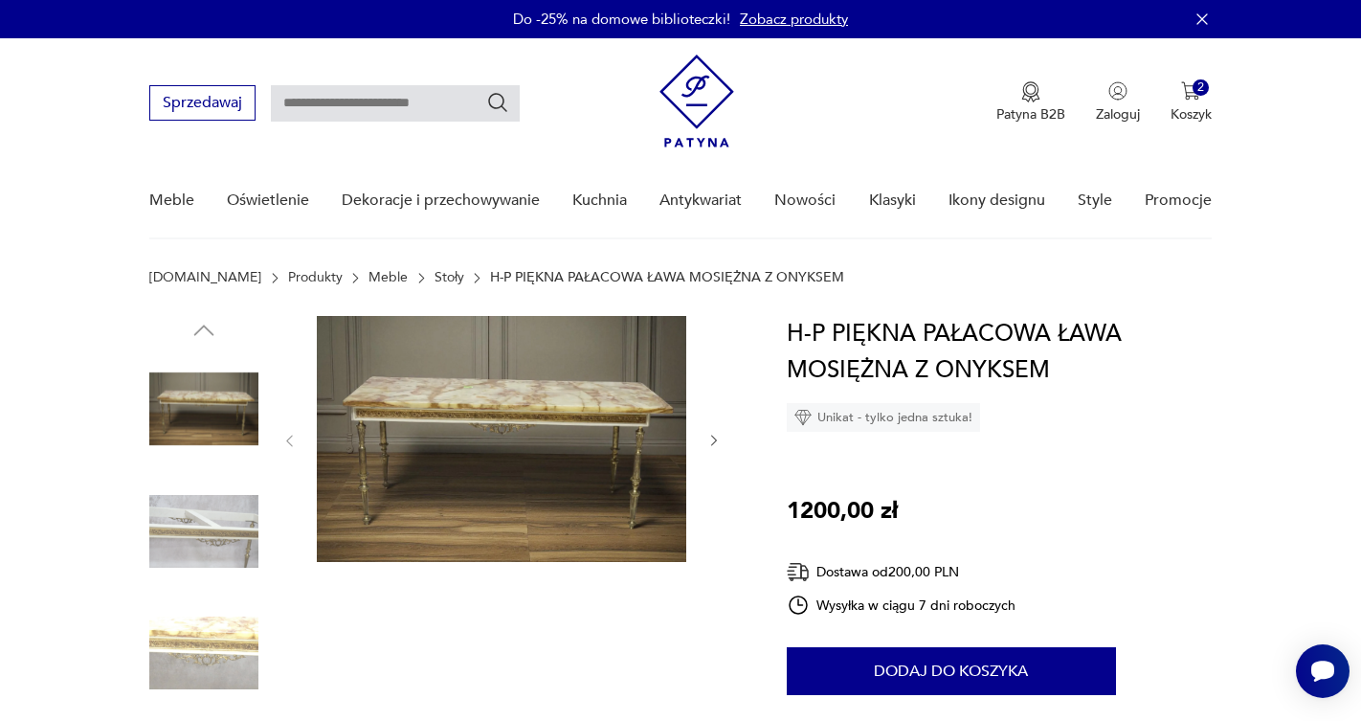
click at [496, 382] on img at bounding box center [501, 439] width 369 height 246
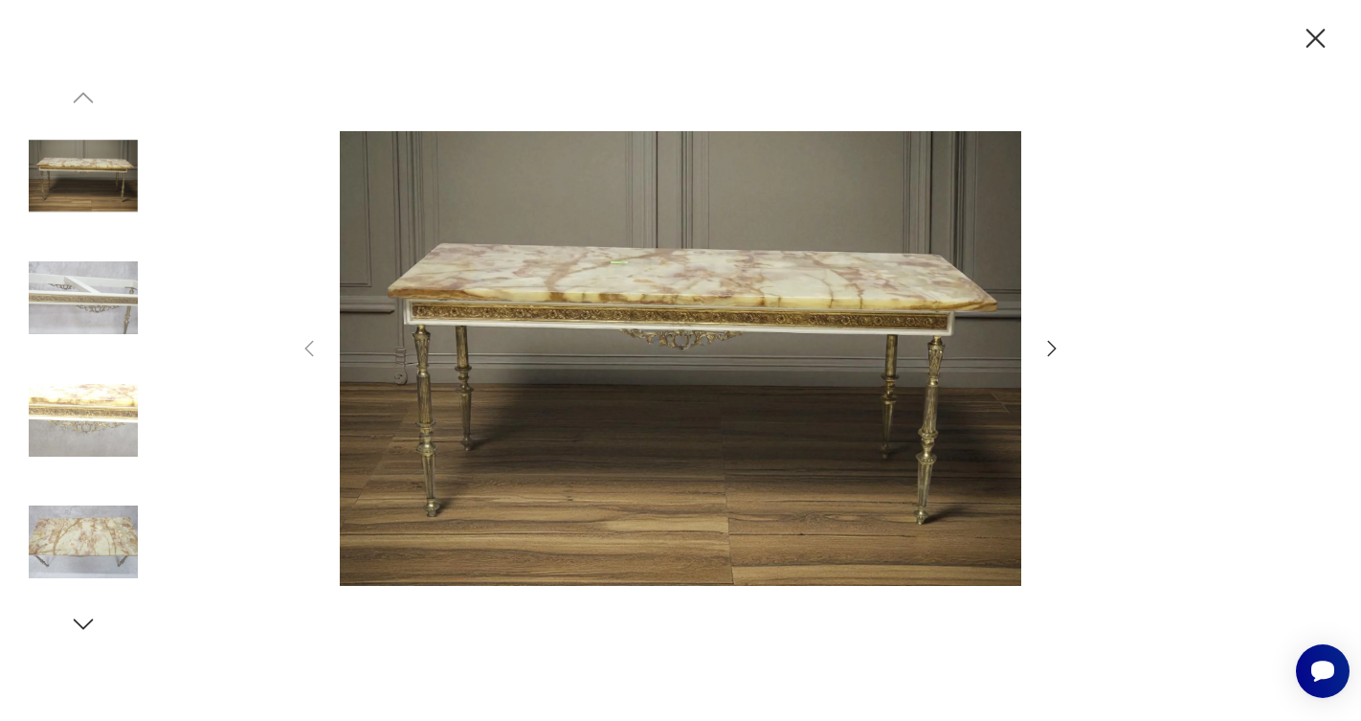
click at [1043, 345] on icon "button" at bounding box center [1051, 348] width 23 height 23
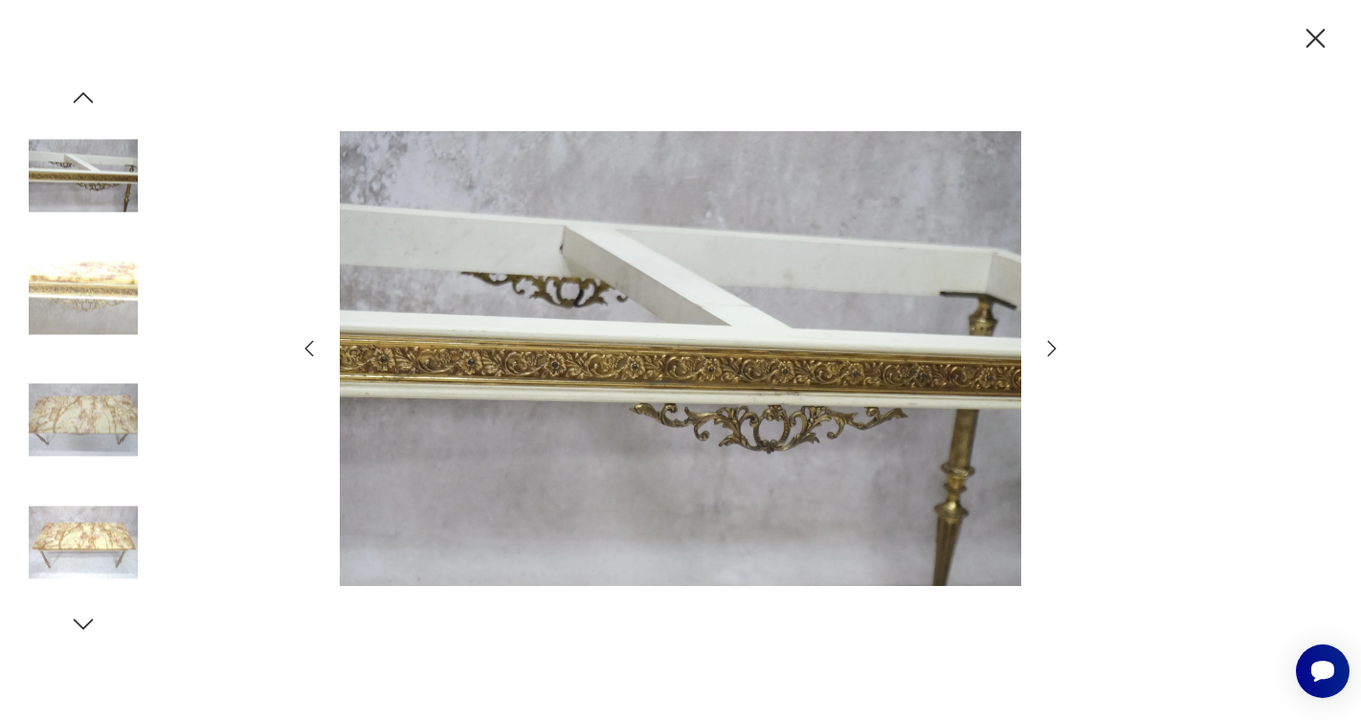
click at [1042, 345] on icon "button" at bounding box center [1051, 348] width 23 height 23
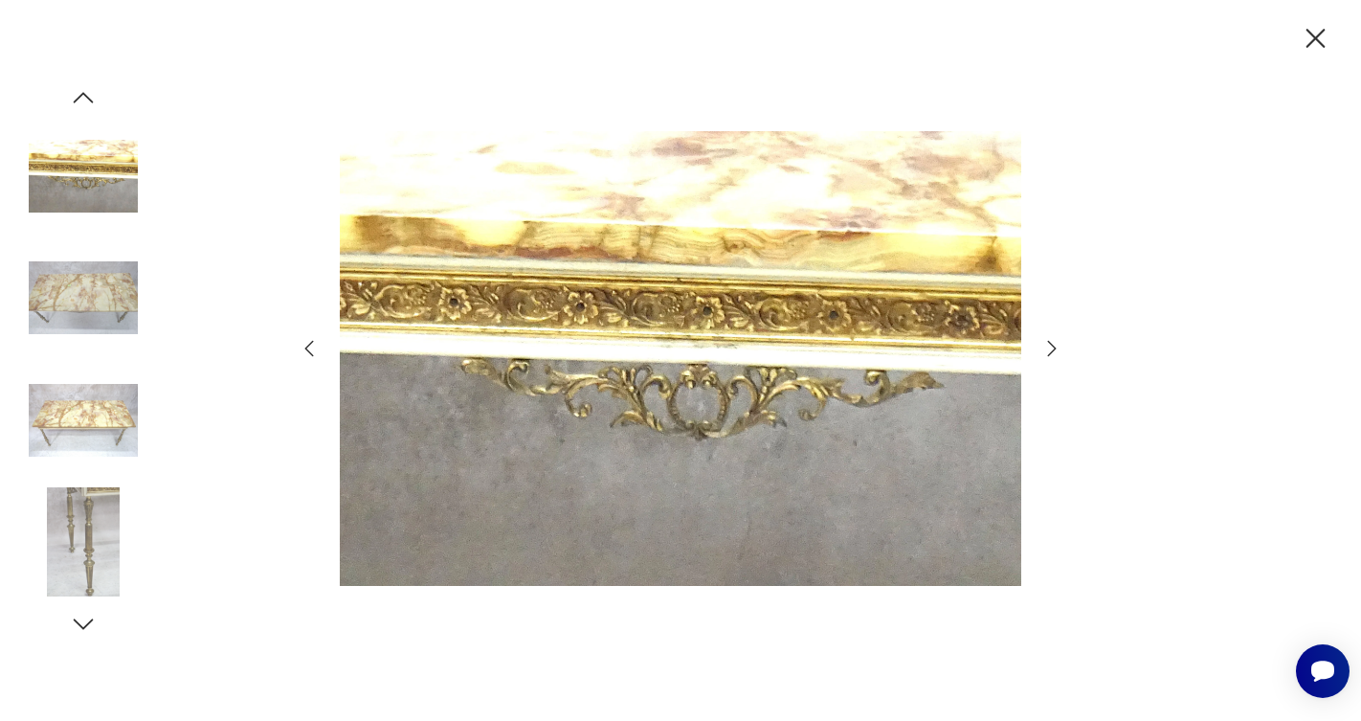
click at [1042, 345] on icon "button" at bounding box center [1051, 348] width 23 height 23
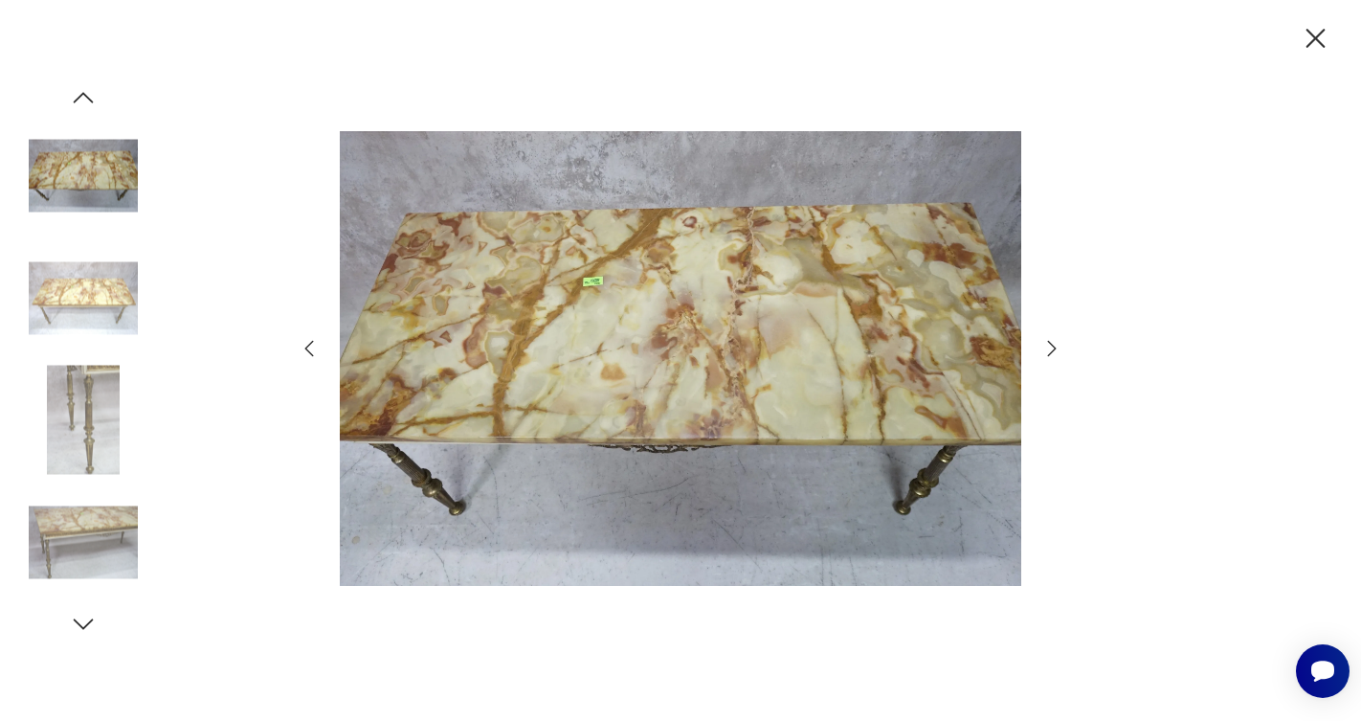
click at [1042, 345] on icon "button" at bounding box center [1051, 348] width 23 height 23
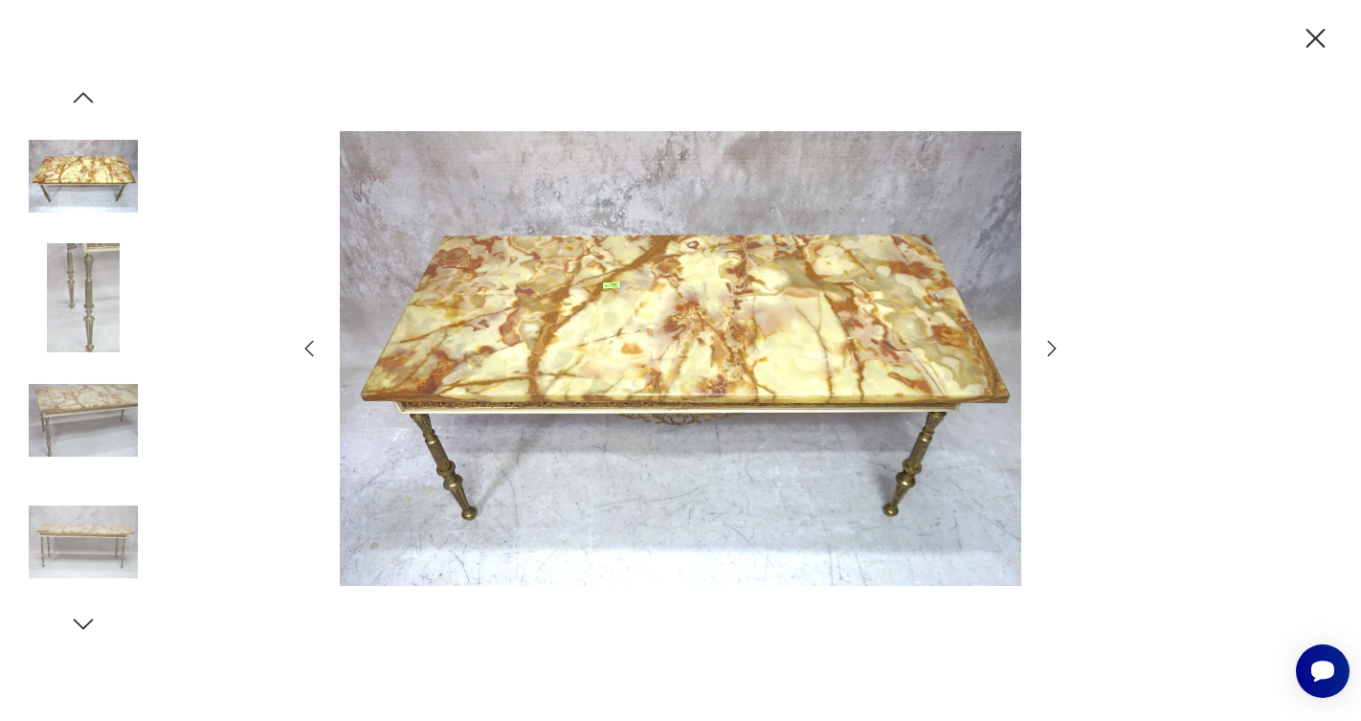
click at [1042, 345] on icon "button" at bounding box center [1051, 348] width 23 height 23
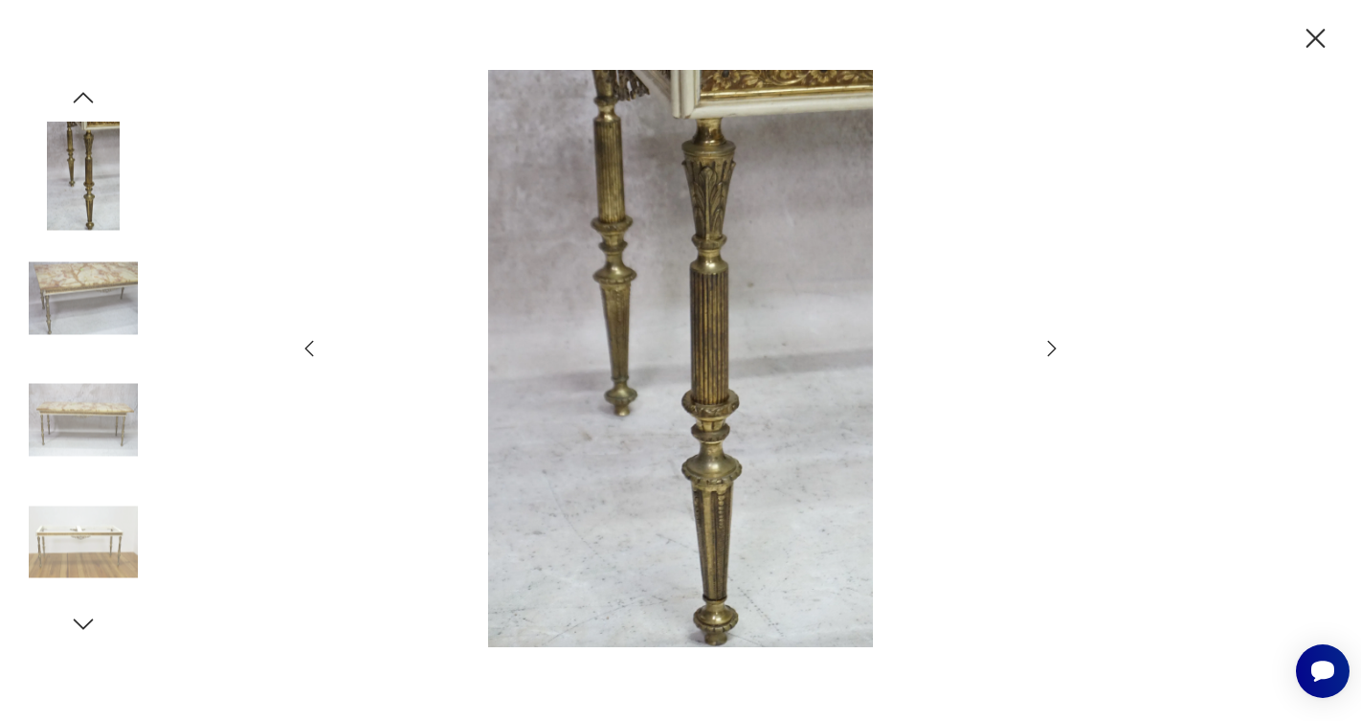
click at [1042, 345] on icon "button" at bounding box center [1051, 348] width 23 height 23
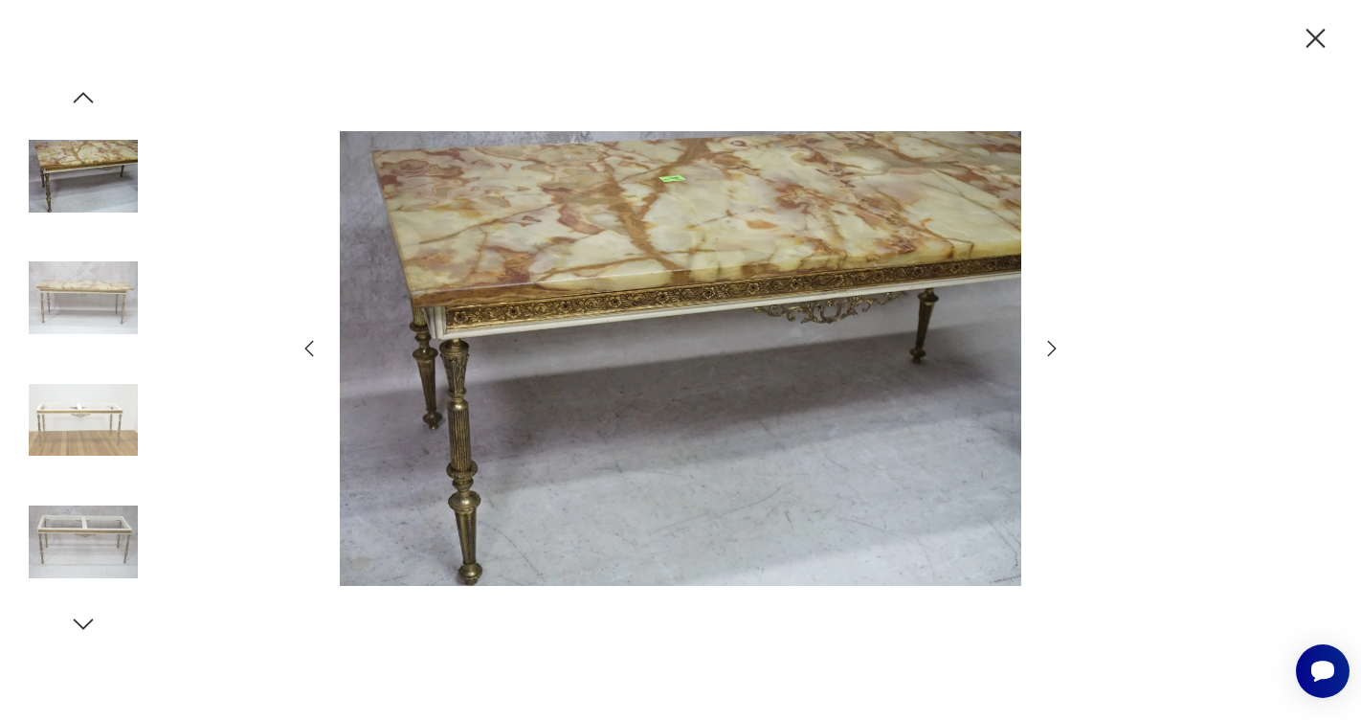
click at [1042, 345] on icon "button" at bounding box center [1051, 348] width 23 height 23
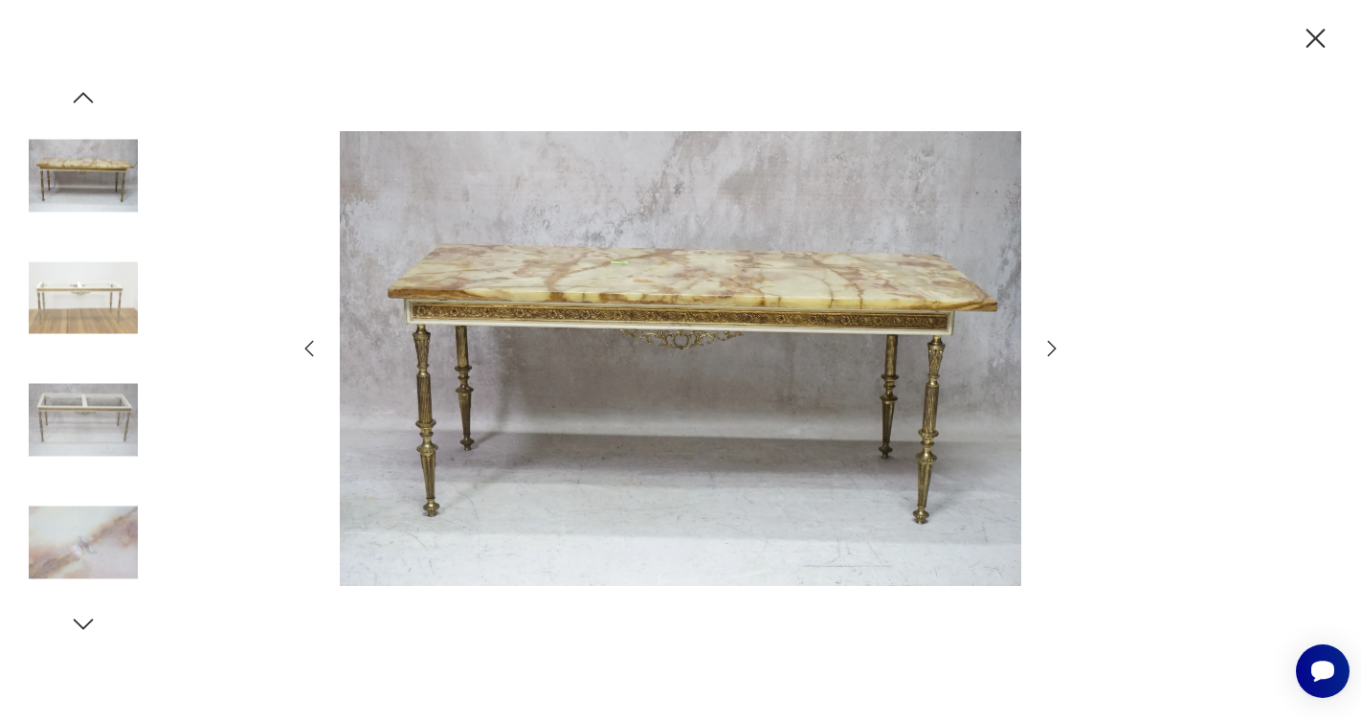
click at [1310, 38] on icon "button" at bounding box center [1315, 38] width 33 height 33
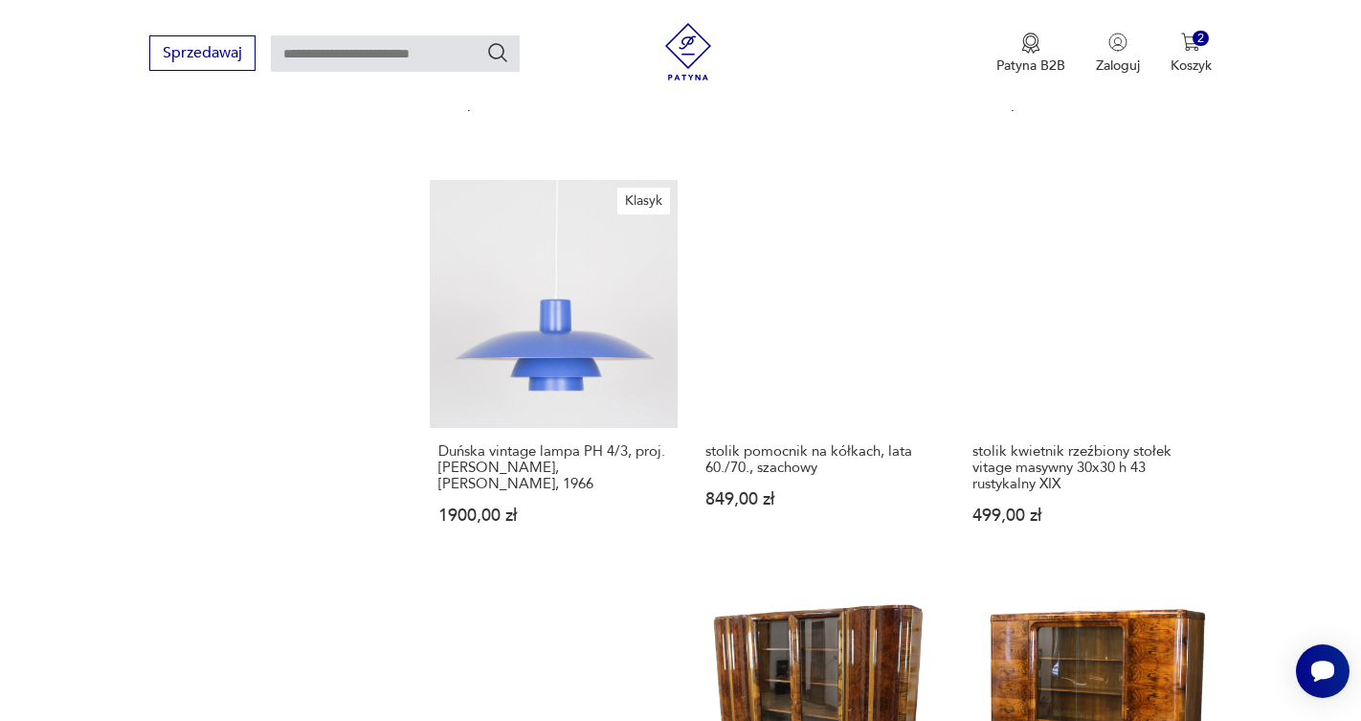
scroll to position [1648, 0]
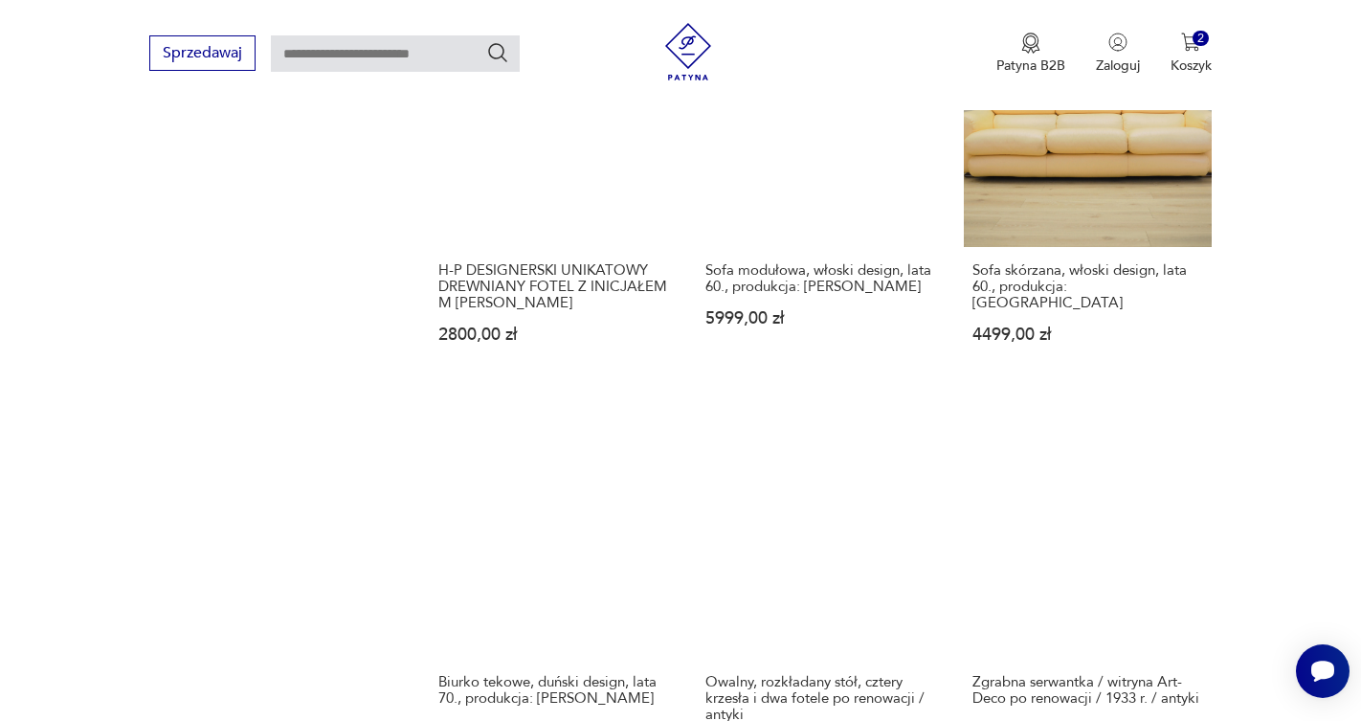
scroll to position [1897, 0]
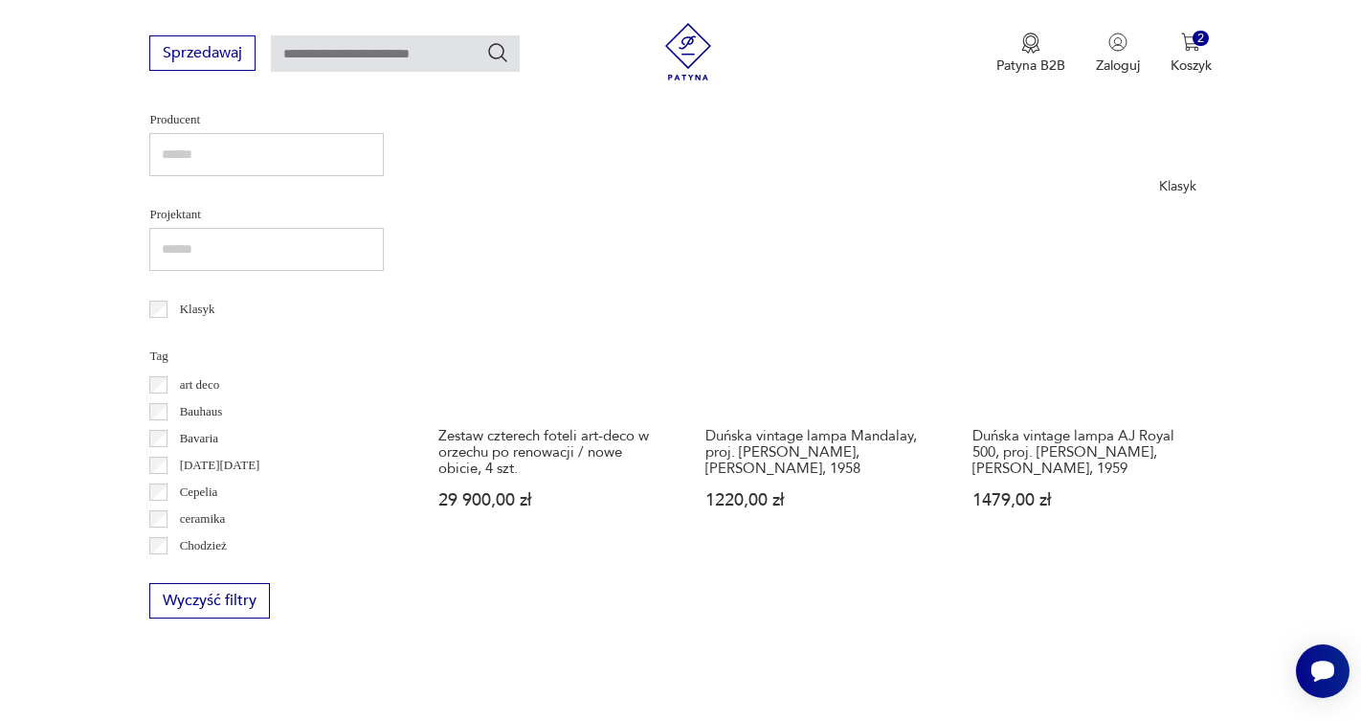
scroll to position [852, 0]
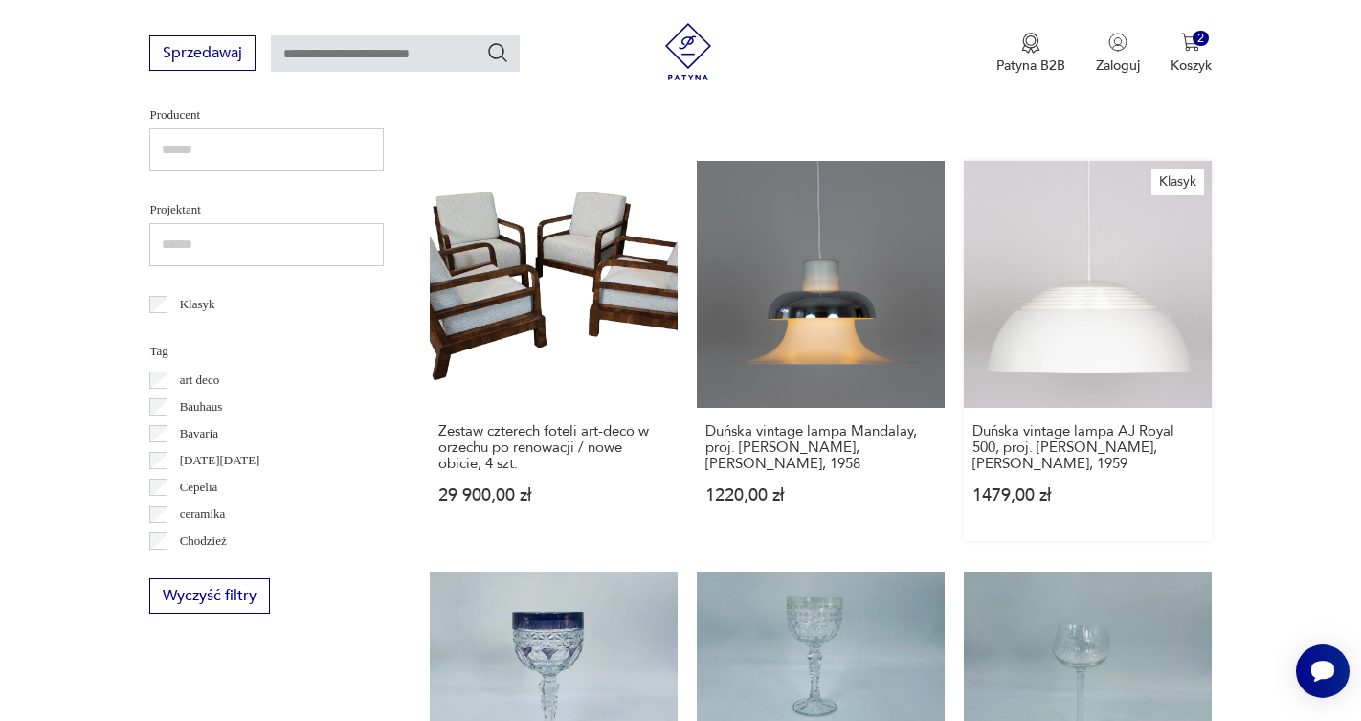
click at [964, 225] on link "Klasyk Duńska vintage lampa AJ Royal 500, proj. [PERSON_NAME], [PERSON_NAME], 1…" at bounding box center [1088, 351] width 248 height 381
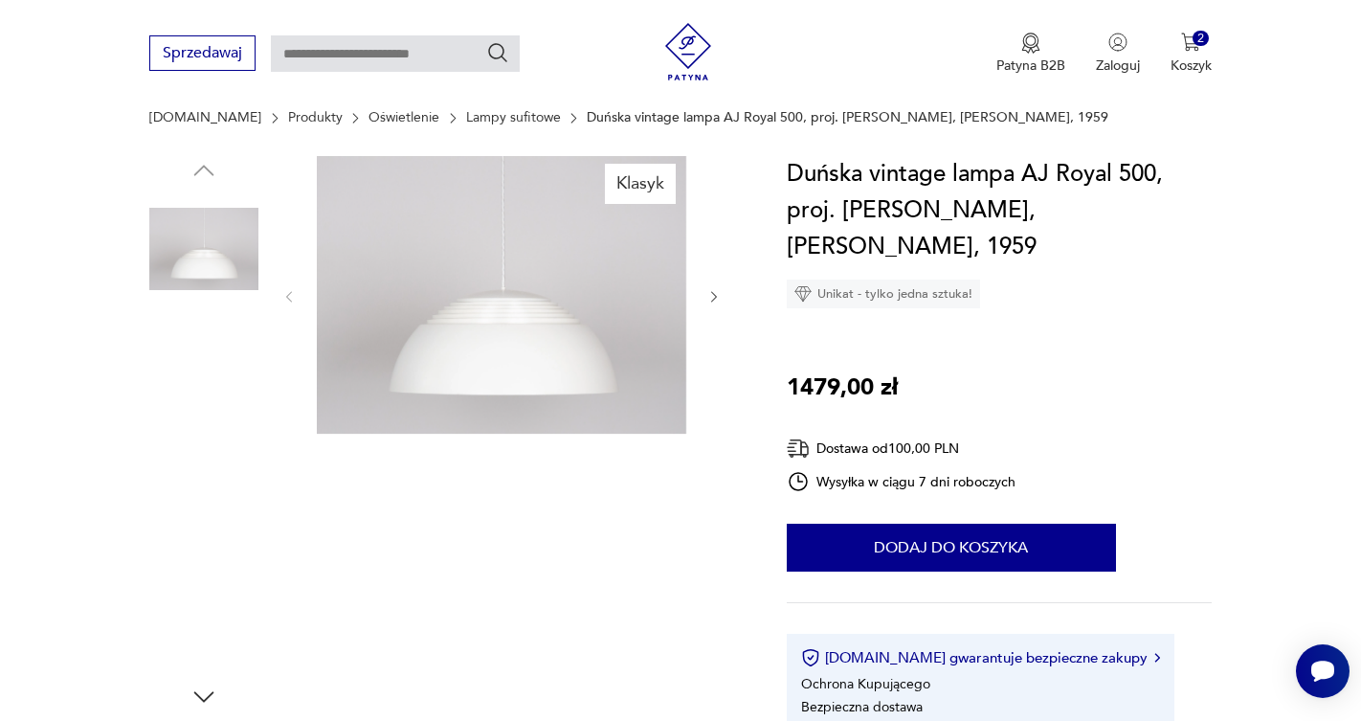
scroll to position [138, 0]
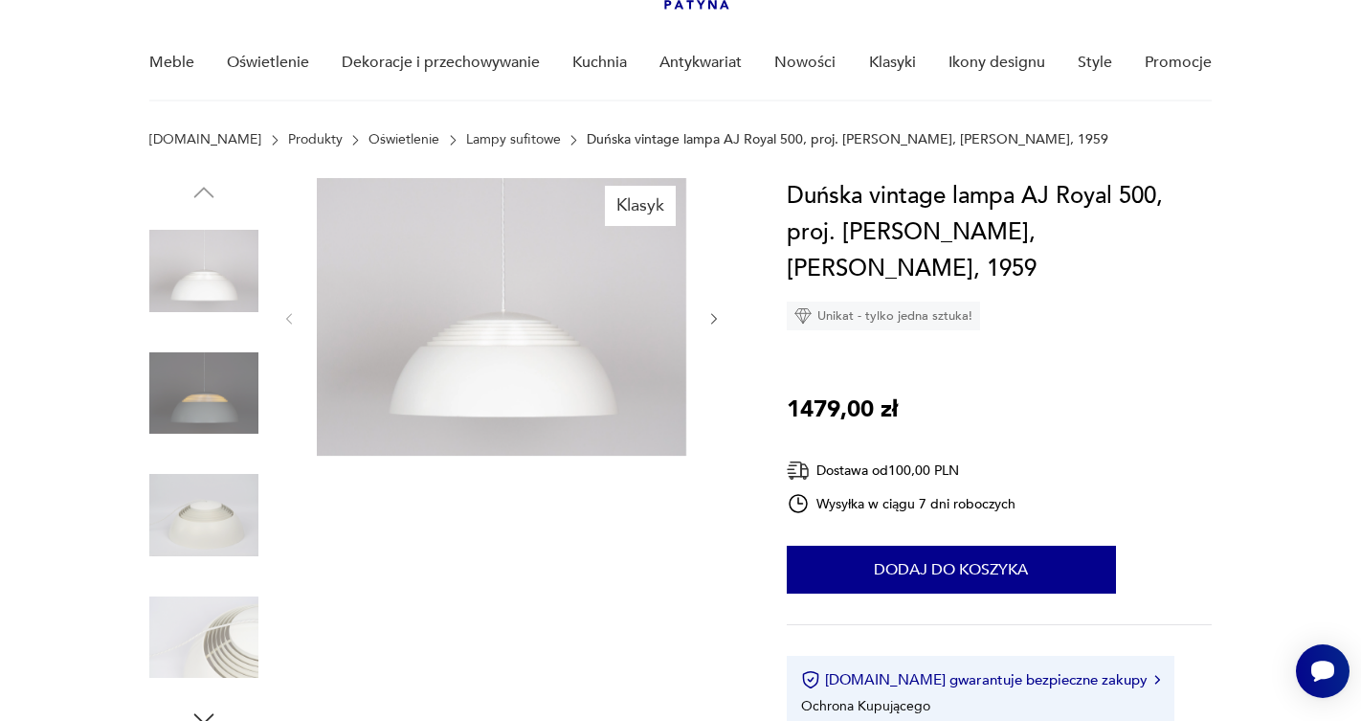
click at [715, 317] on icon "button" at bounding box center [714, 319] width 16 height 16
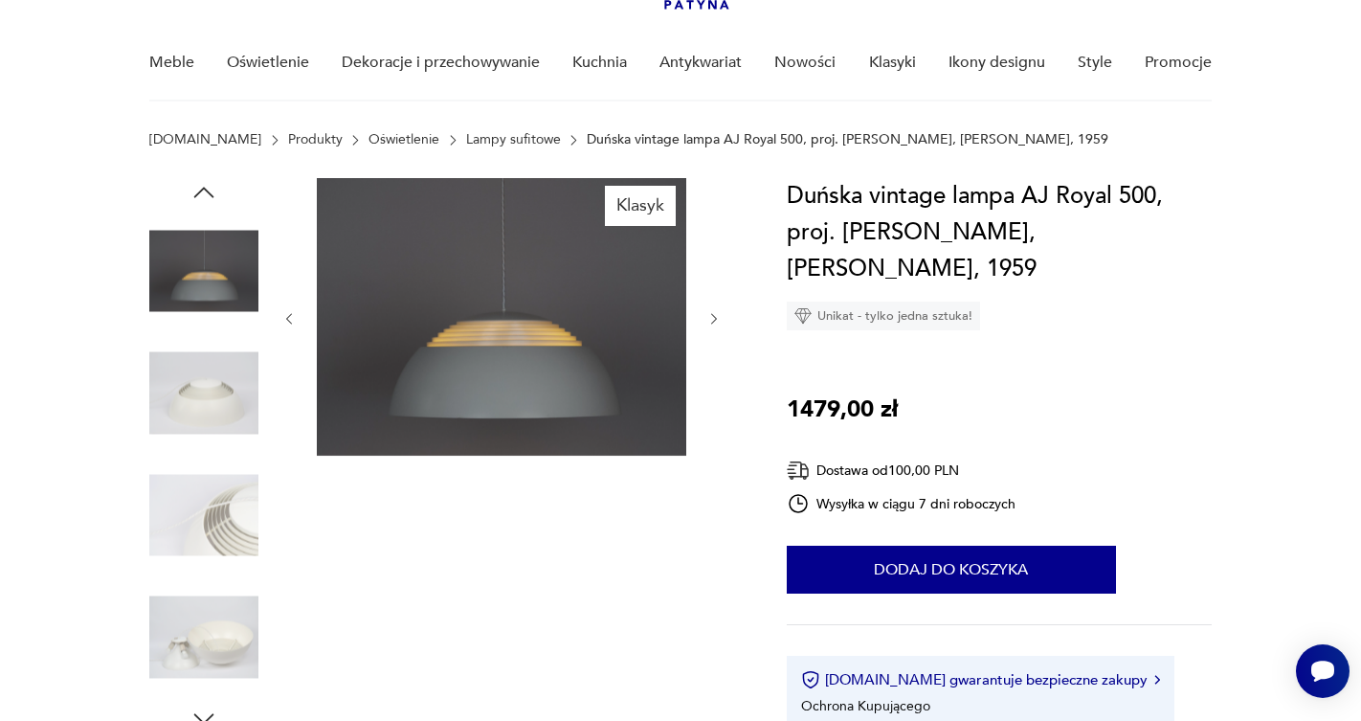
click at [714, 317] on icon "button" at bounding box center [714, 318] width 6 height 11
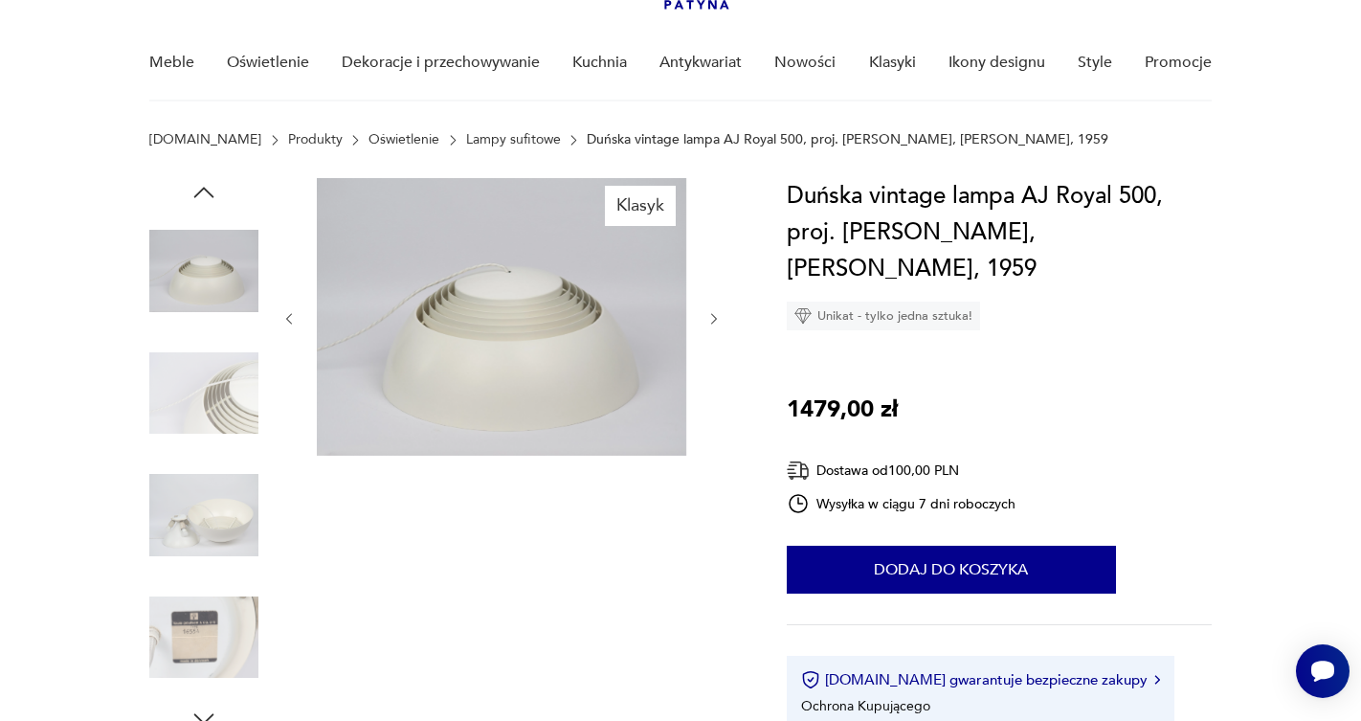
click at [714, 317] on icon "button" at bounding box center [714, 318] width 6 height 11
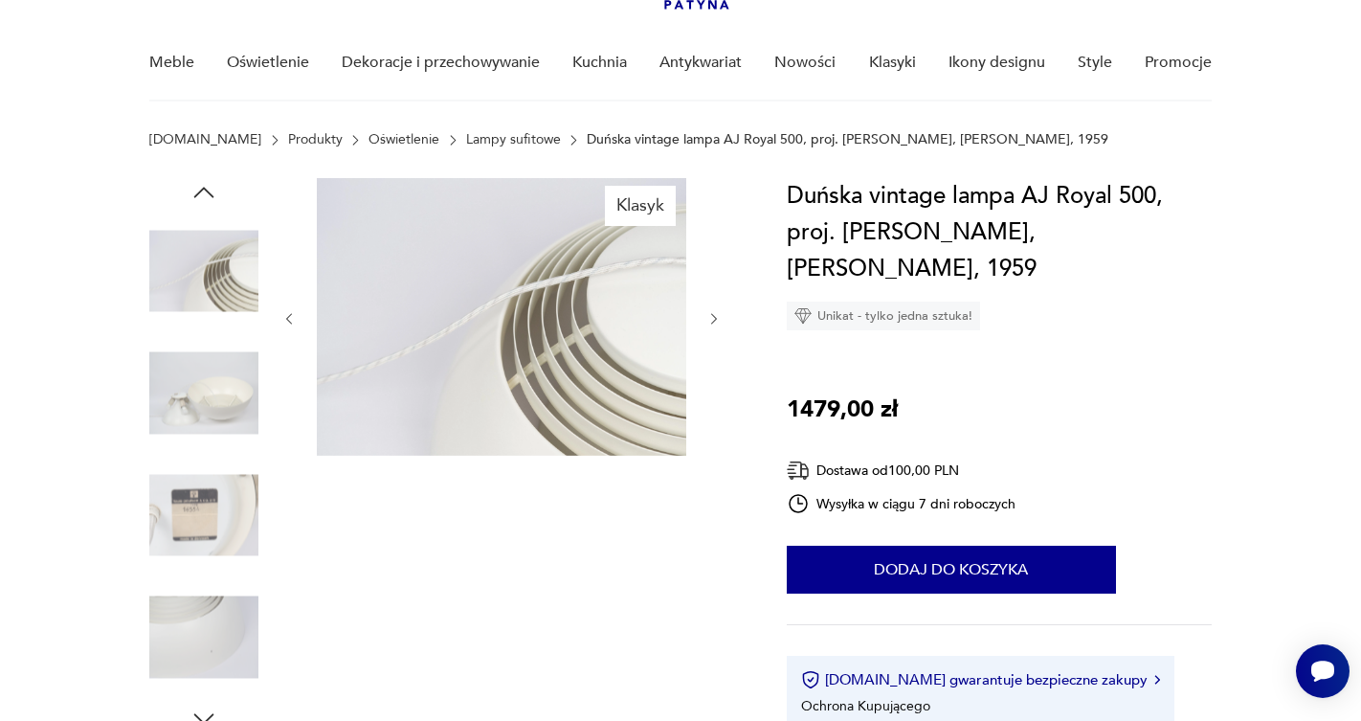
click at [714, 317] on icon "button" at bounding box center [714, 318] width 6 height 11
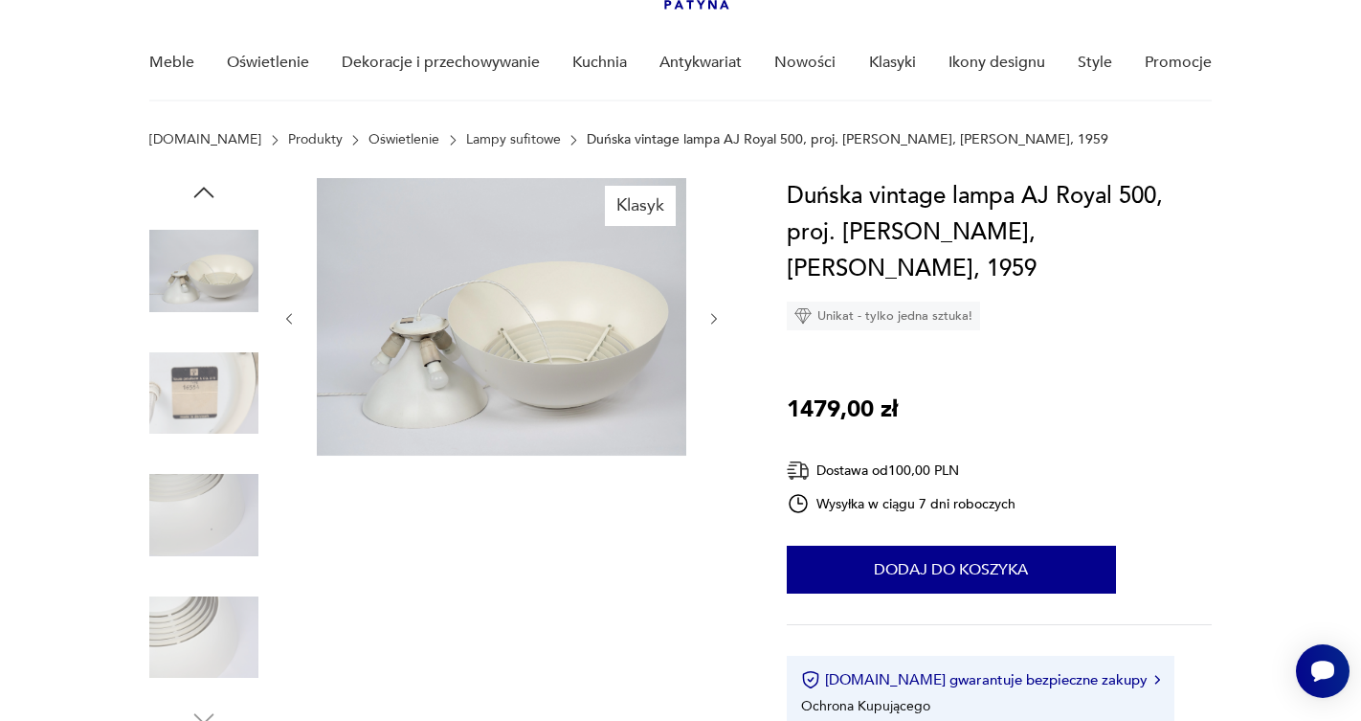
click at [714, 317] on icon "button" at bounding box center [714, 318] width 6 height 11
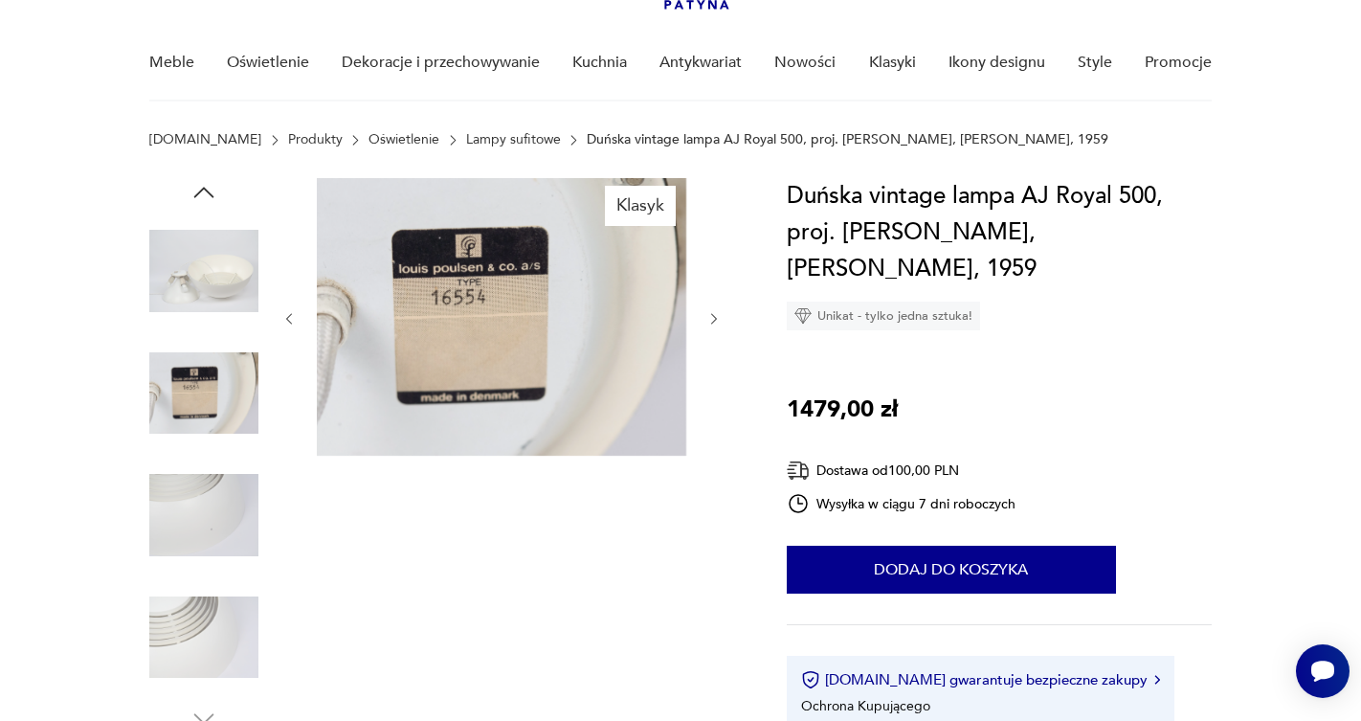
click at [714, 317] on icon "button" at bounding box center [714, 318] width 6 height 11
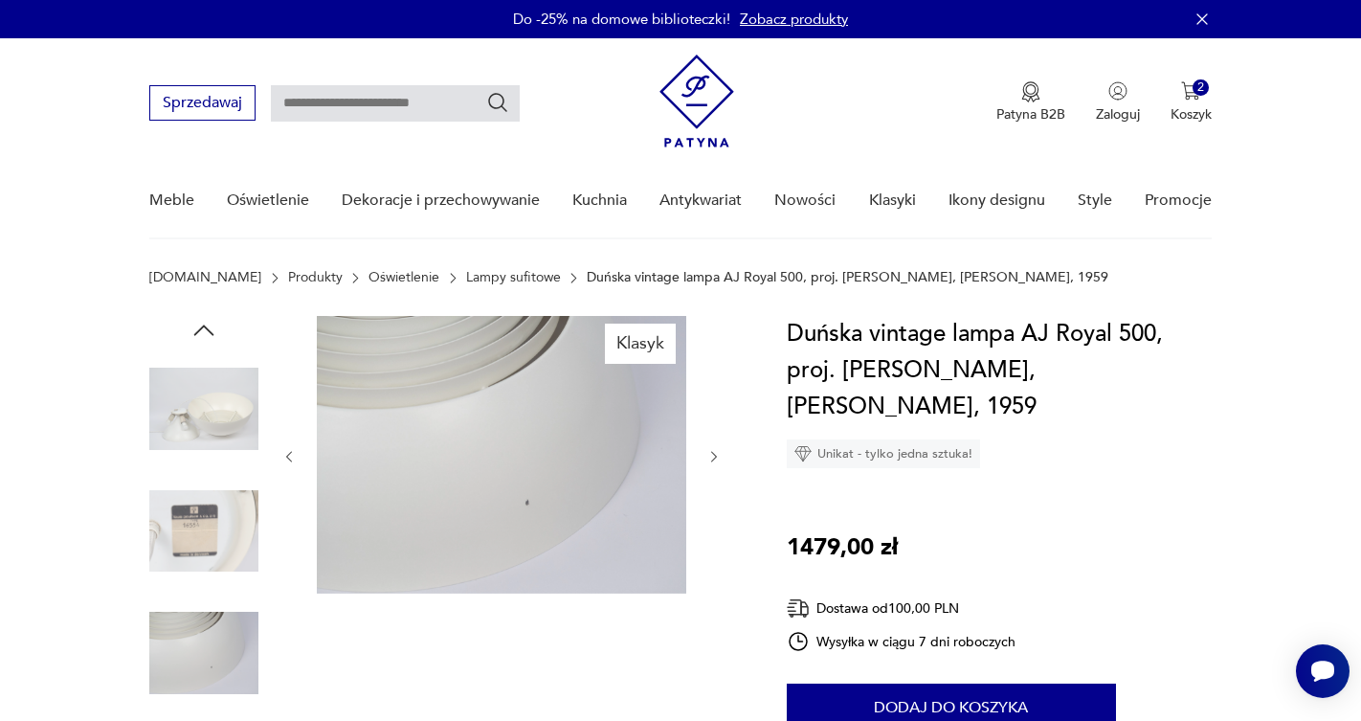
scroll to position [0, 0]
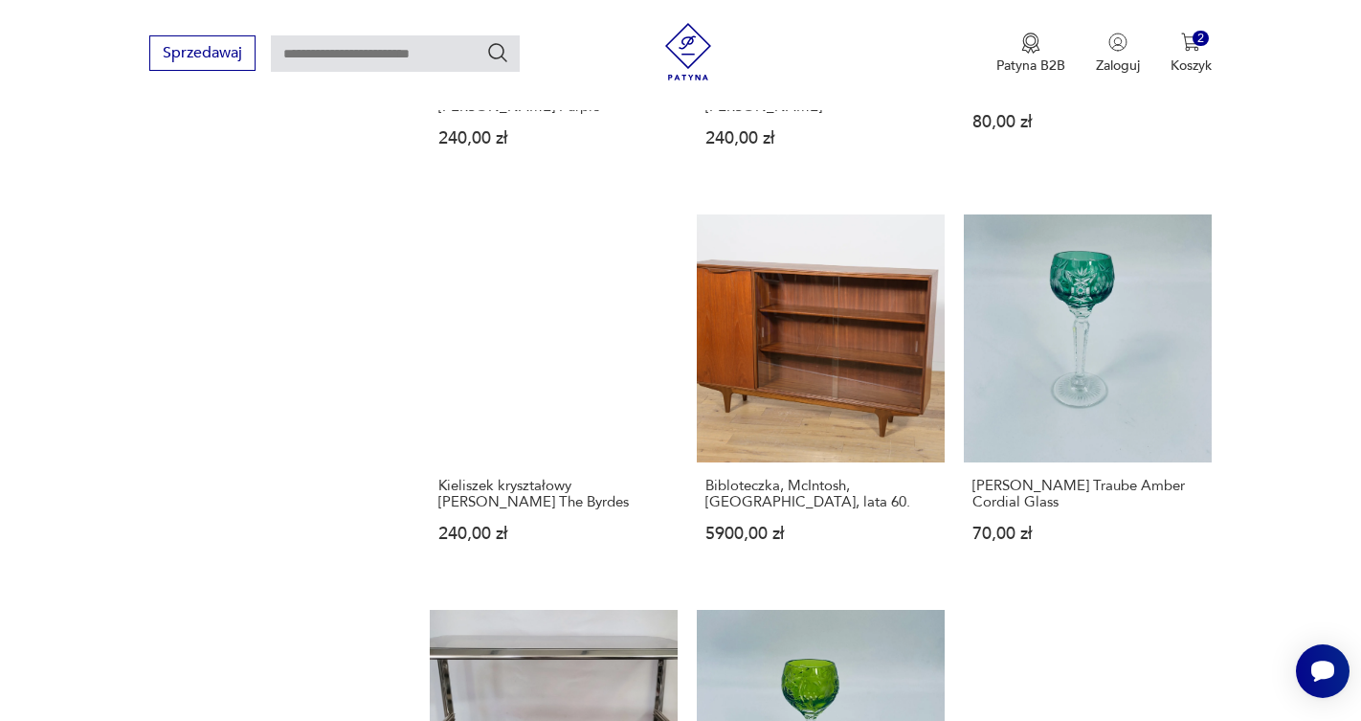
scroll to position [1618, 0]
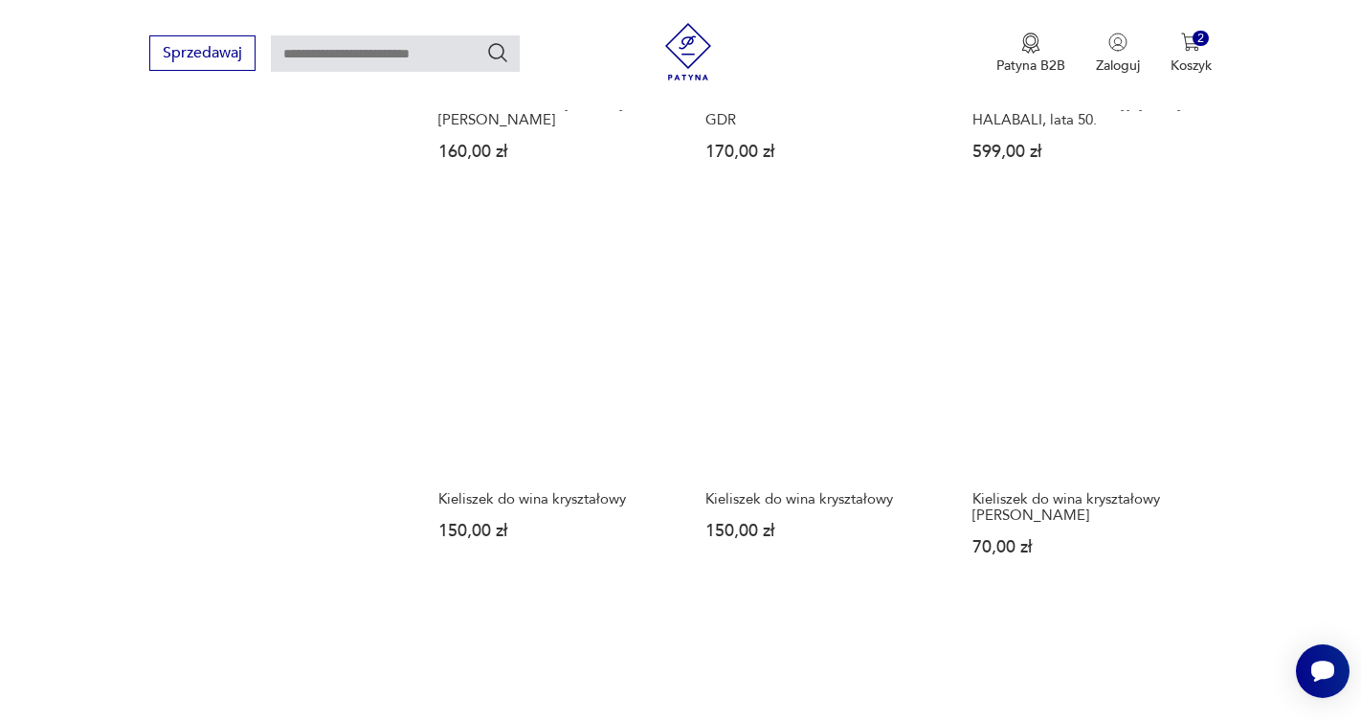
scroll to position [1562, 0]
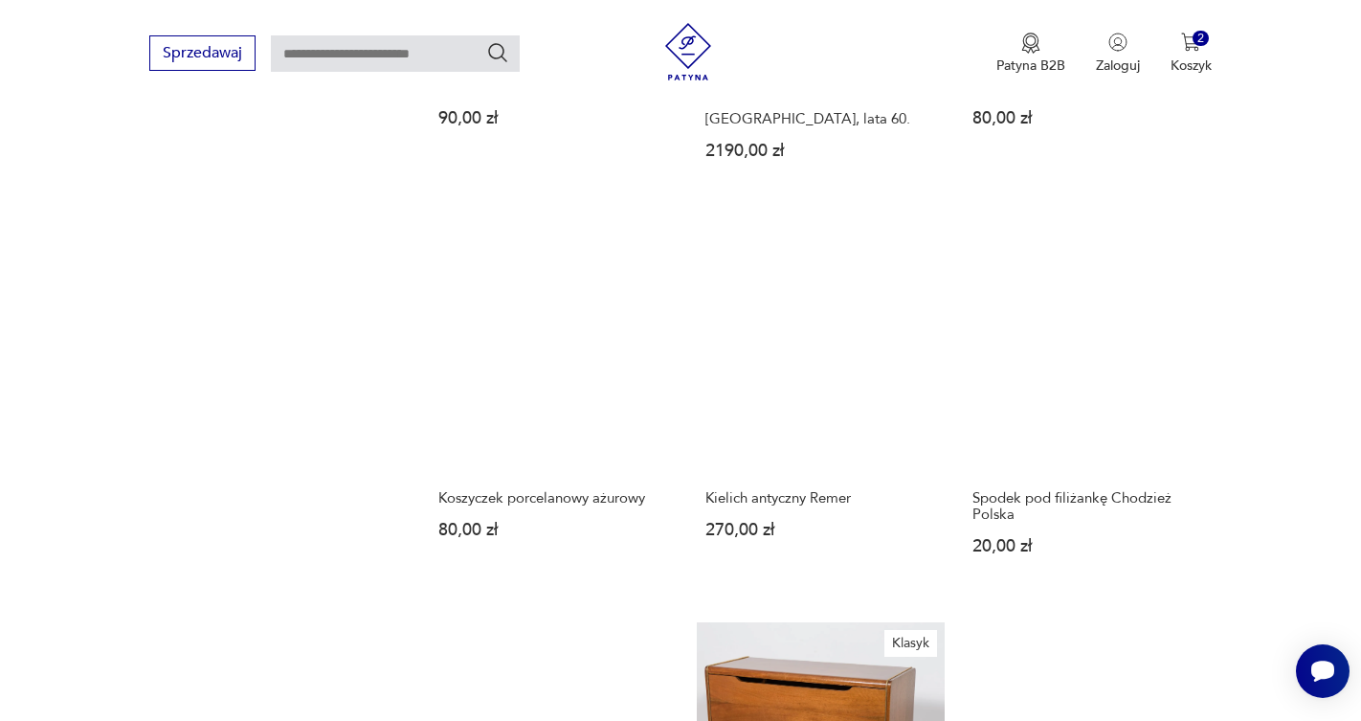
scroll to position [1635, 0]
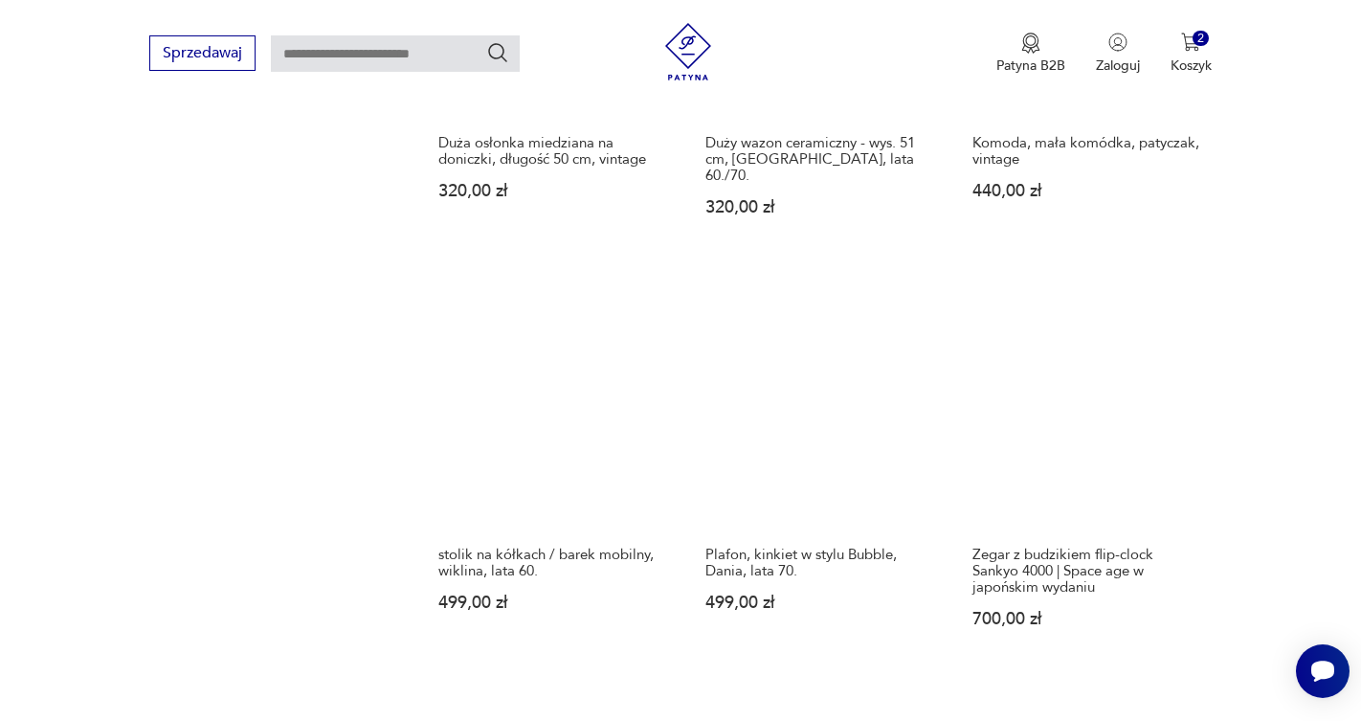
scroll to position [1575, 0]
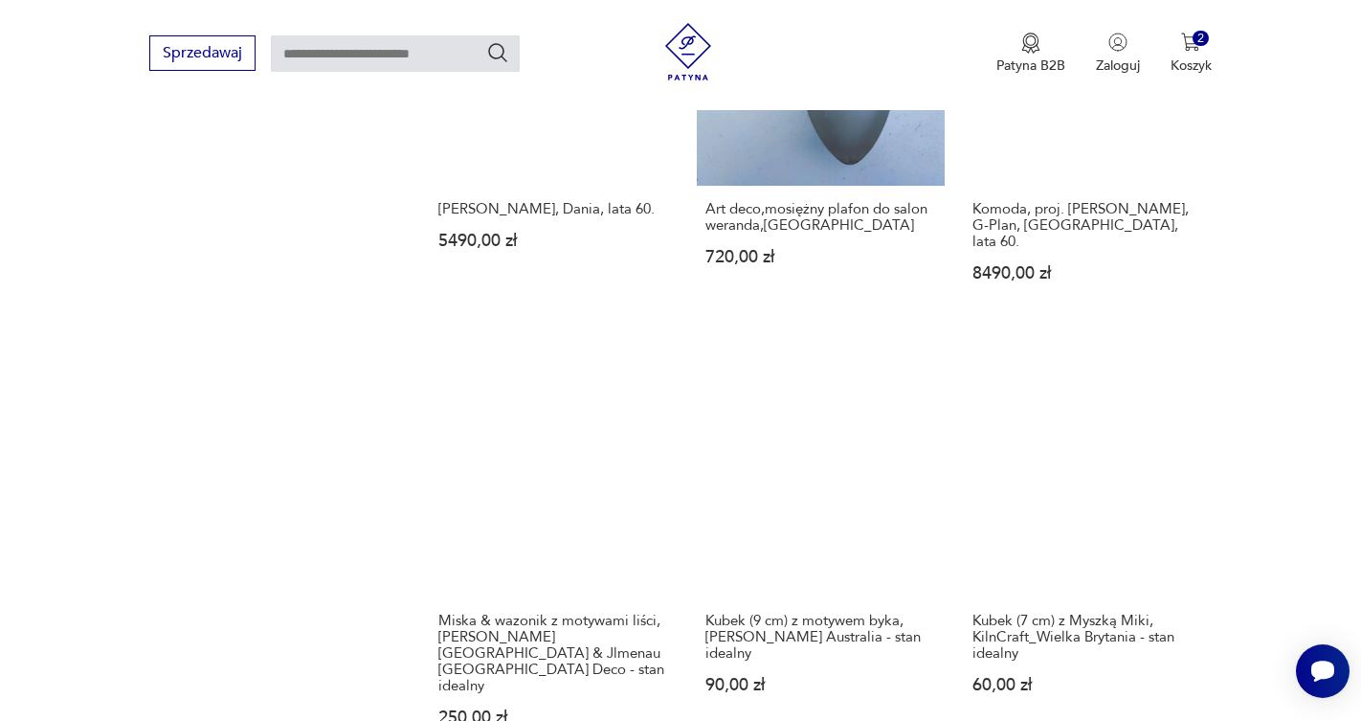
scroll to position [1612, 0]
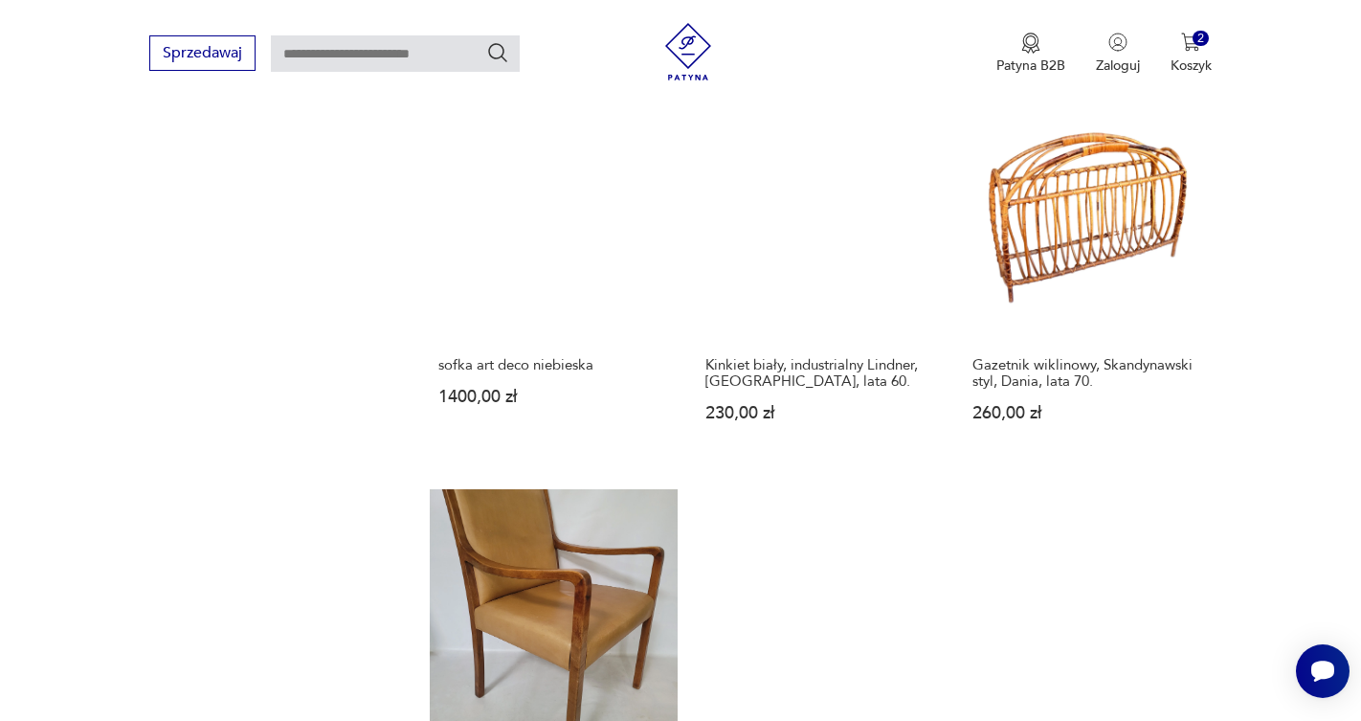
scroll to position [1785, 0]
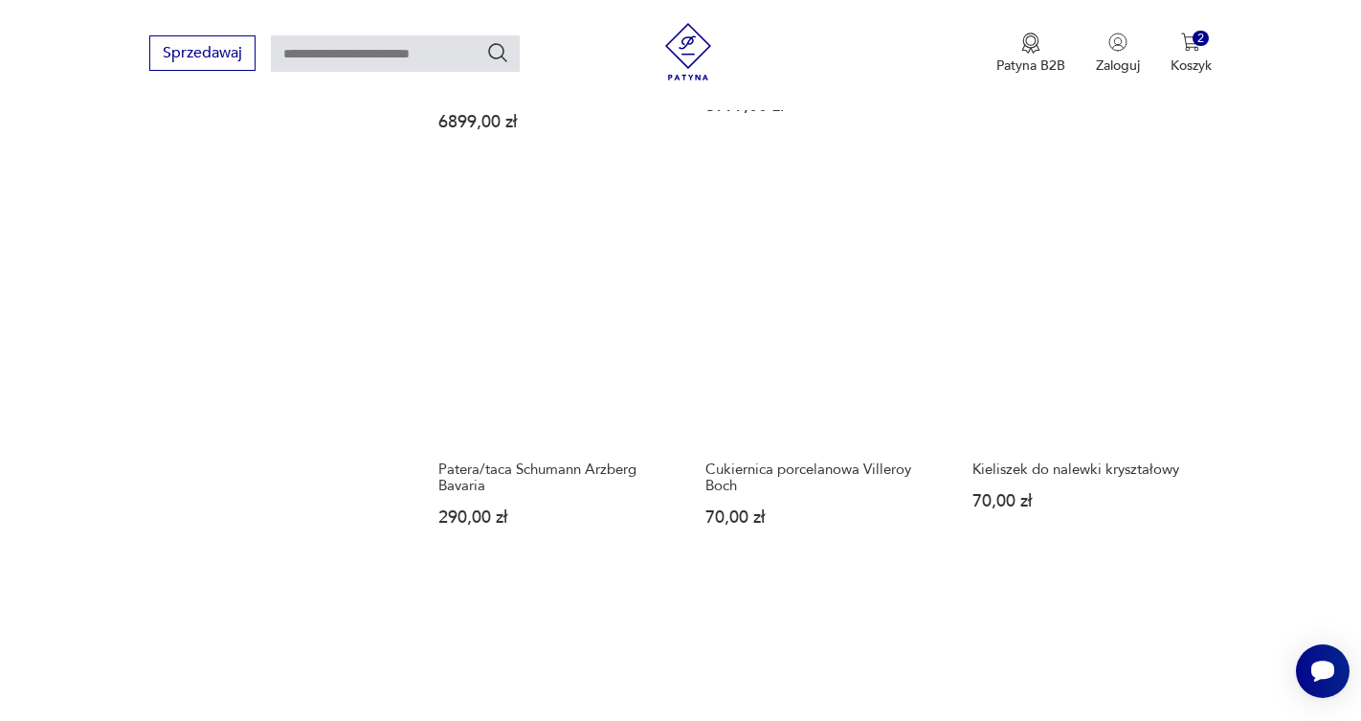
scroll to position [1625, 0]
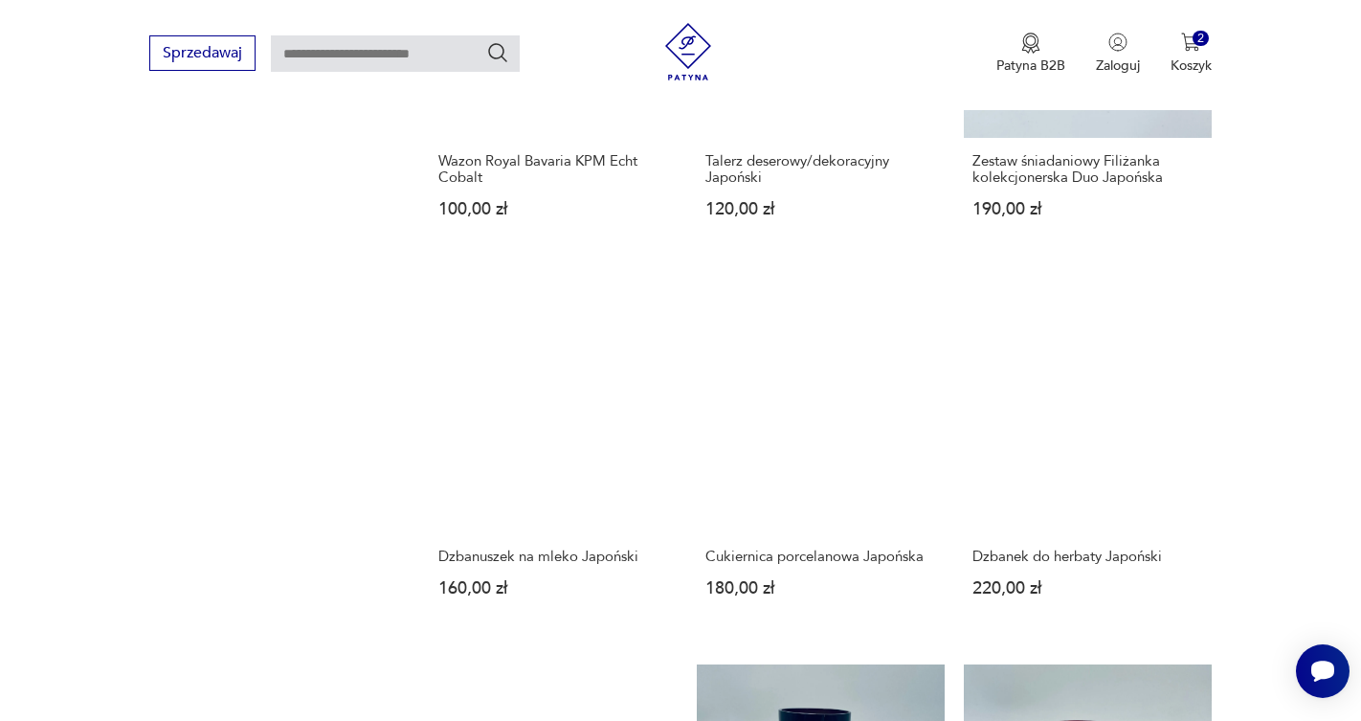
scroll to position [1532, 0]
